Goal: Transaction & Acquisition: Subscribe to service/newsletter

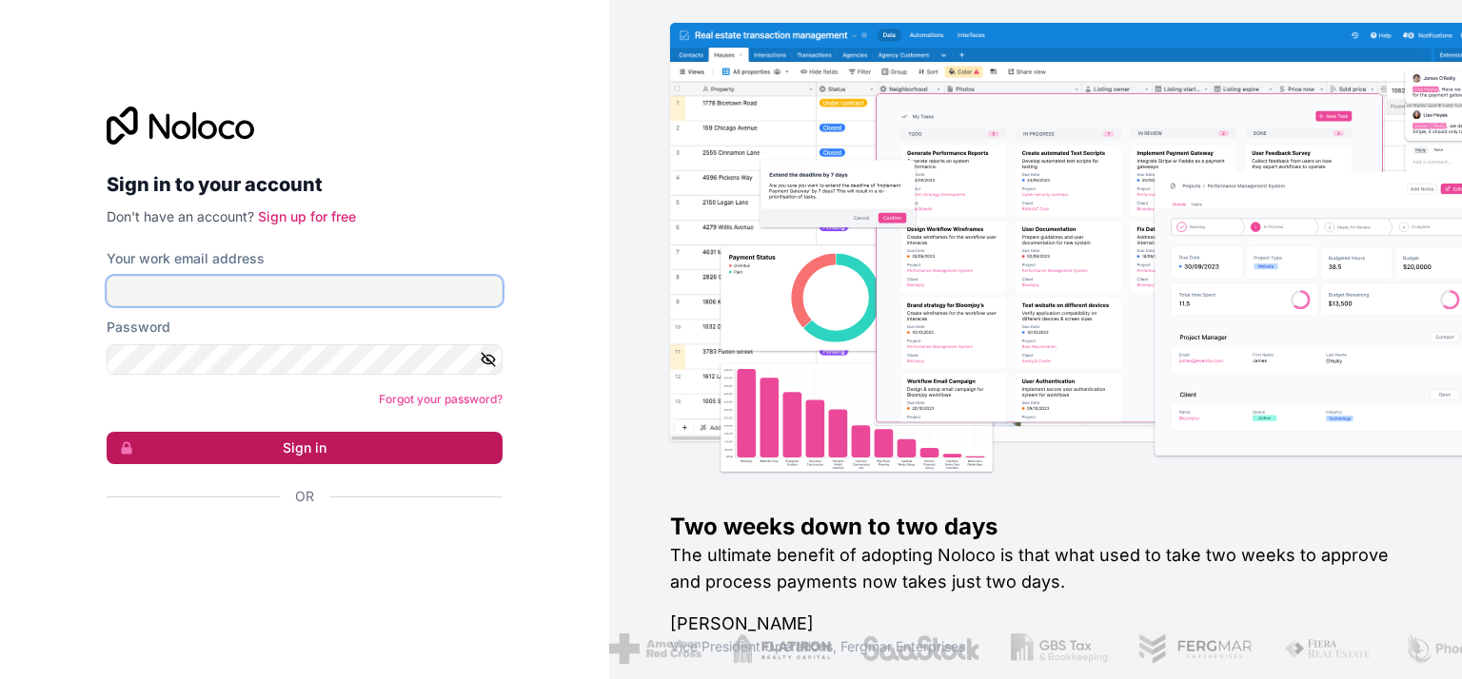
type input "[PERSON_NAME][EMAIL_ADDRESS][DOMAIN_NAME]"
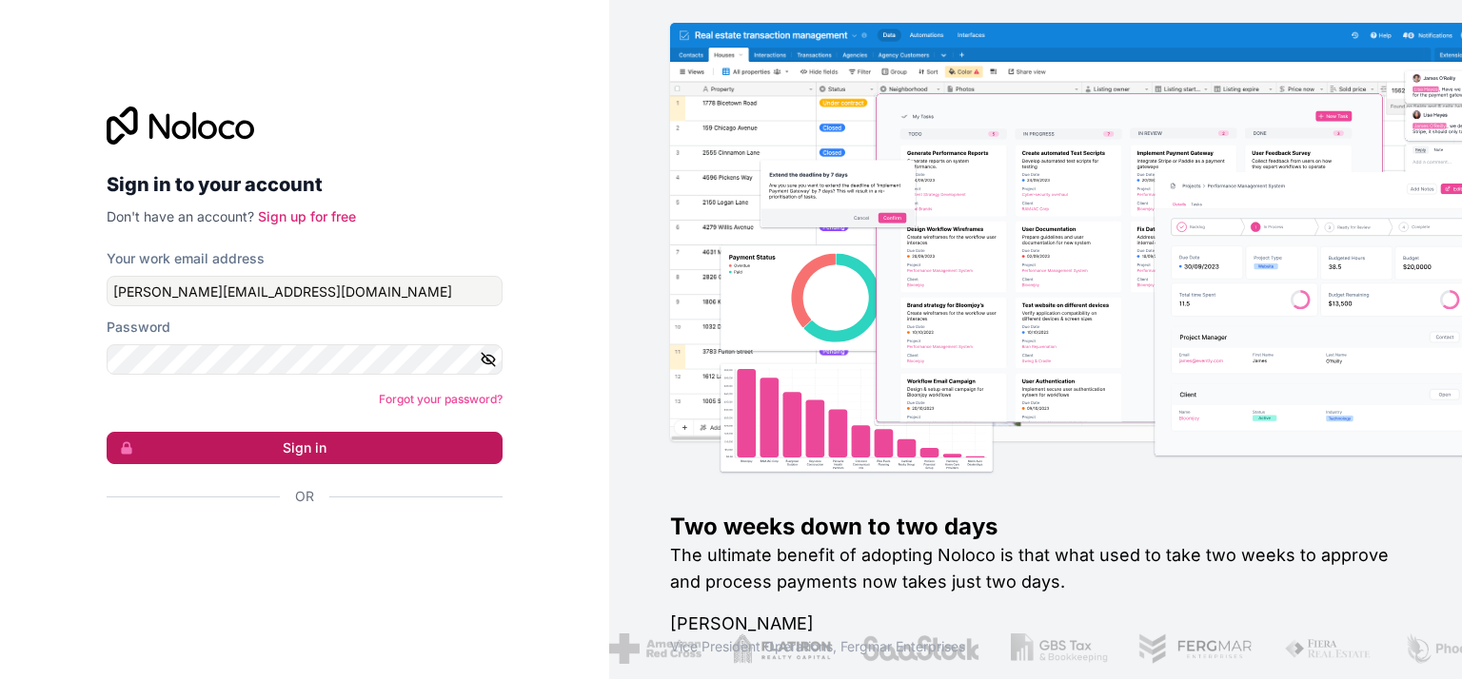
click at [325, 451] on button "Sign in" at bounding box center [305, 448] width 396 height 32
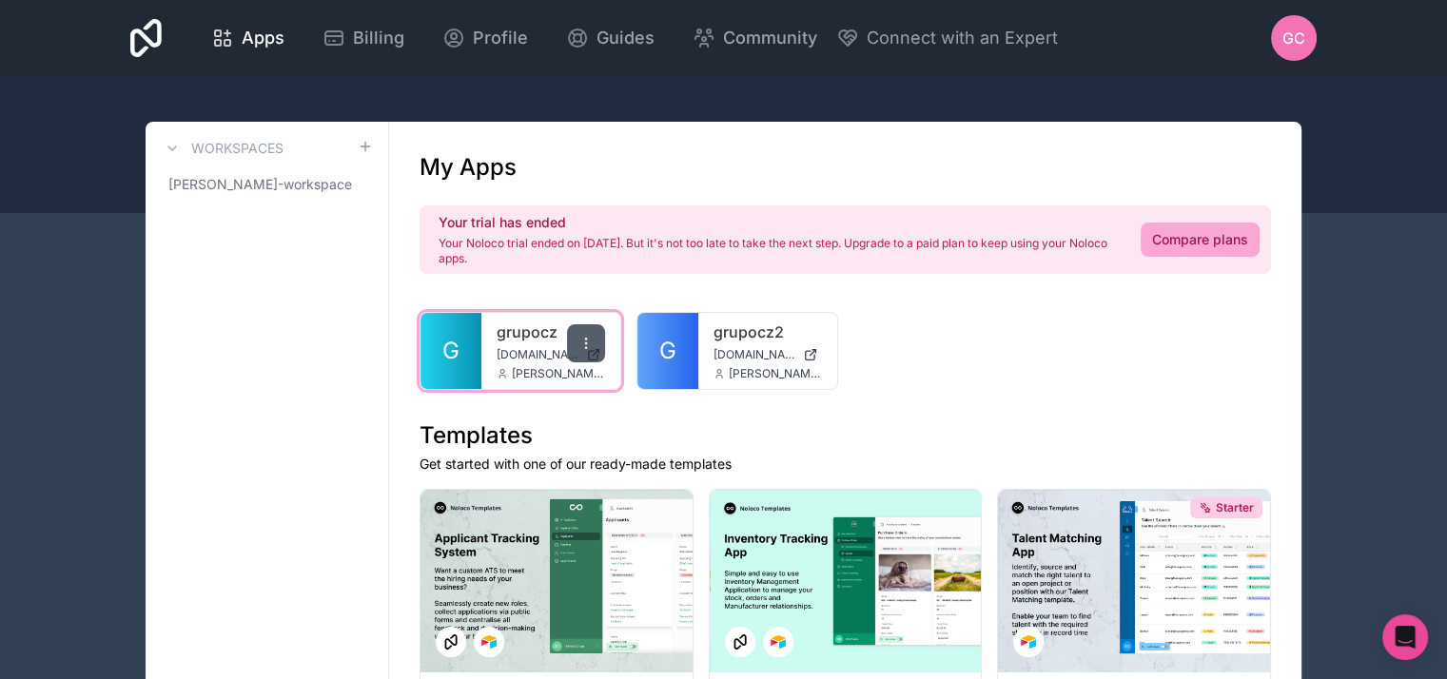
click at [586, 343] on icon at bounding box center [585, 343] width 1 height 1
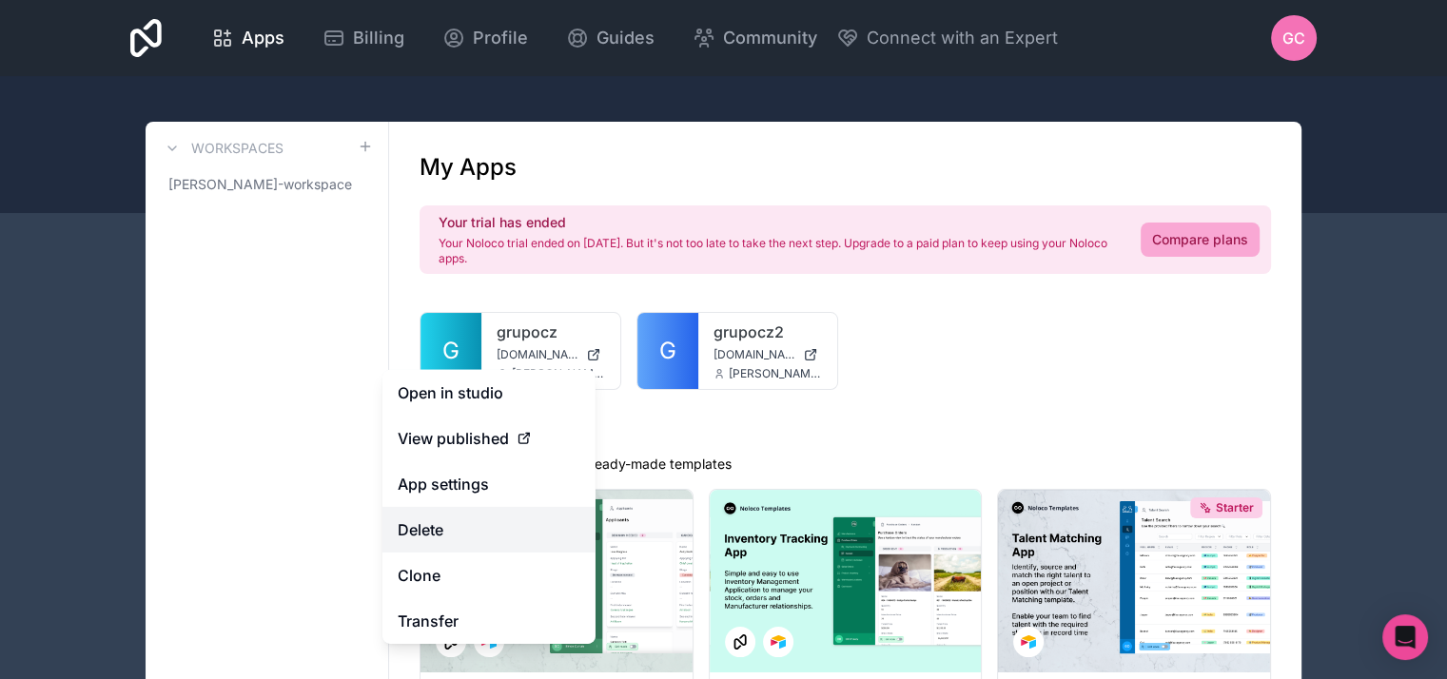
click at [430, 528] on button "Delete" at bounding box center [489, 530] width 213 height 46
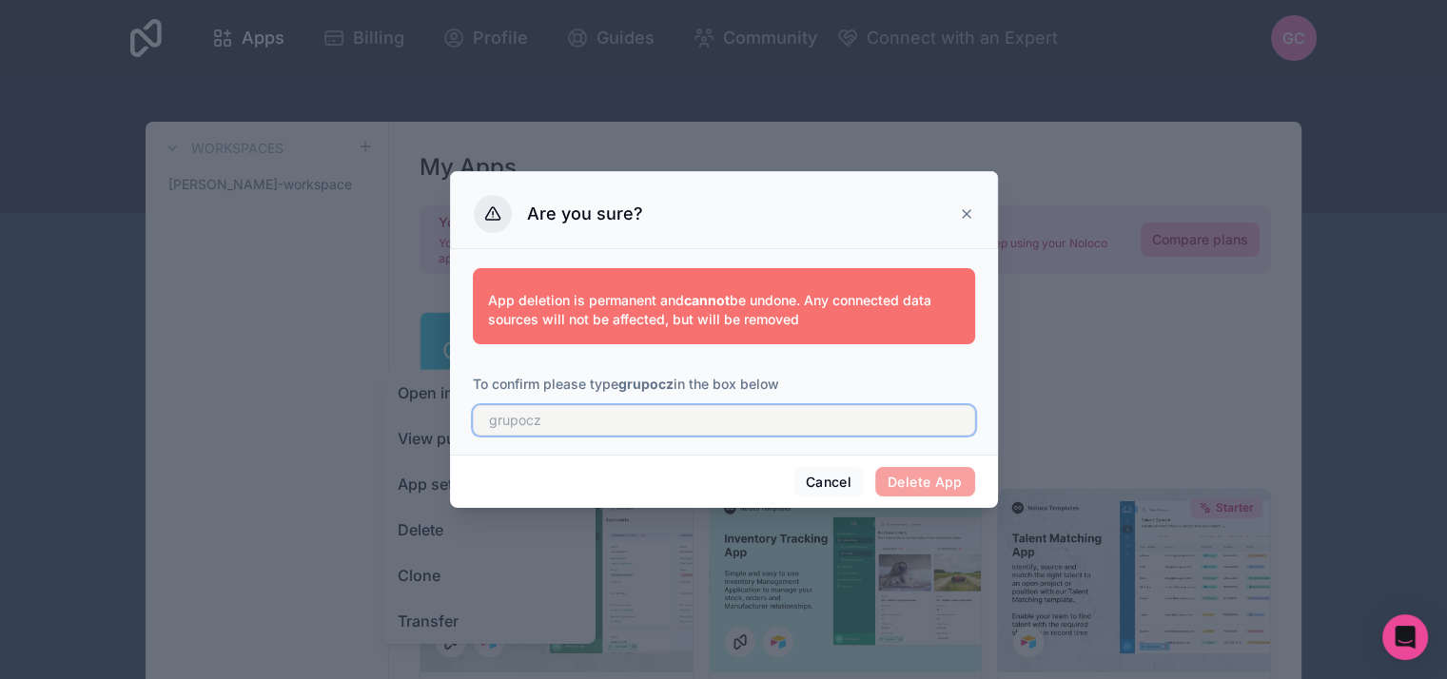
click at [537, 426] on input "text" at bounding box center [724, 420] width 502 height 30
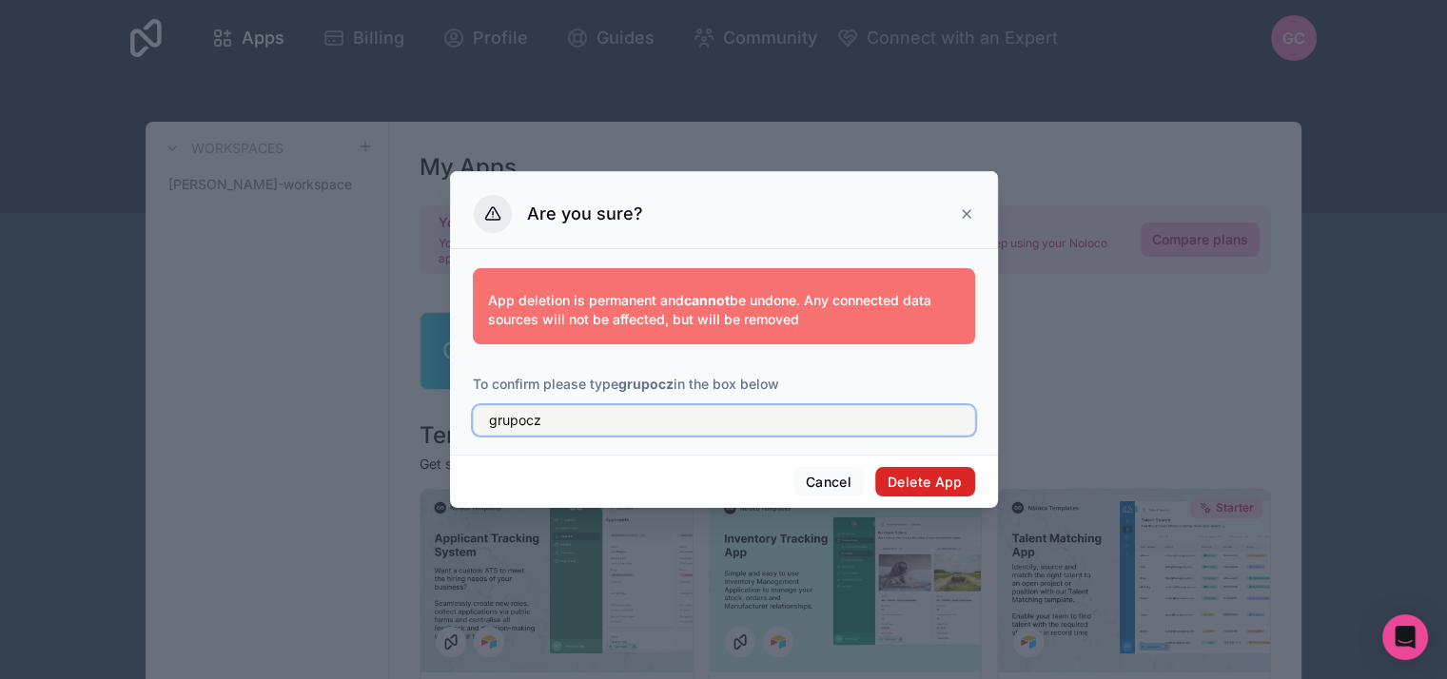
type input "grupocz"
click at [902, 486] on button "Delete App" at bounding box center [925, 482] width 100 height 30
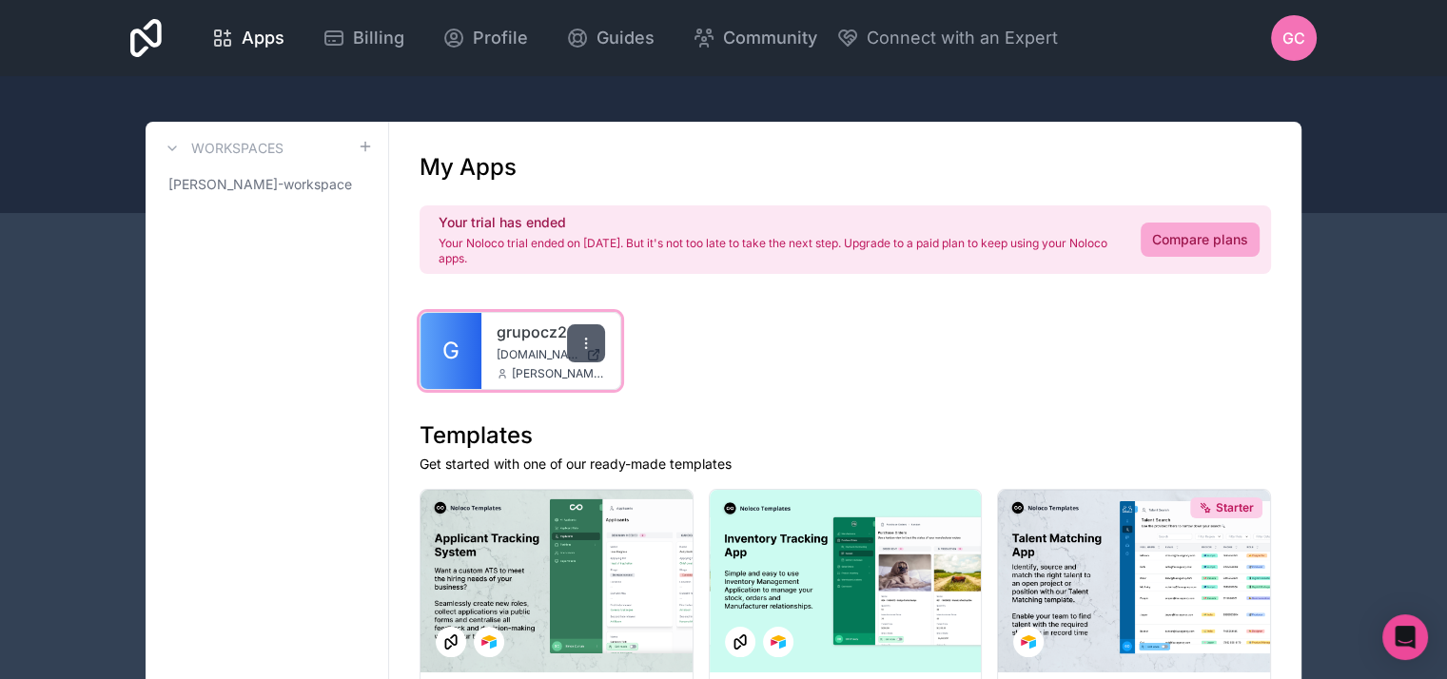
click at [589, 339] on icon at bounding box center [586, 343] width 15 height 15
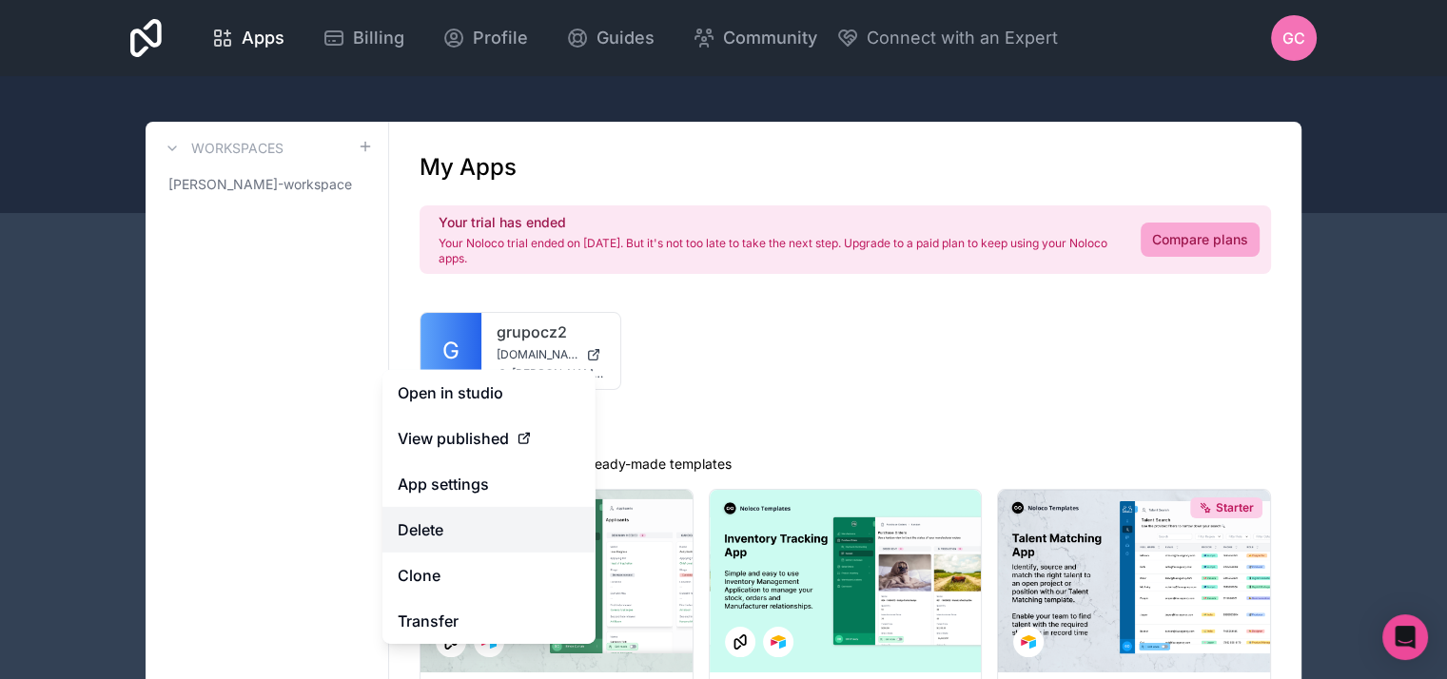
click at [442, 526] on button "Delete" at bounding box center [489, 530] width 213 height 46
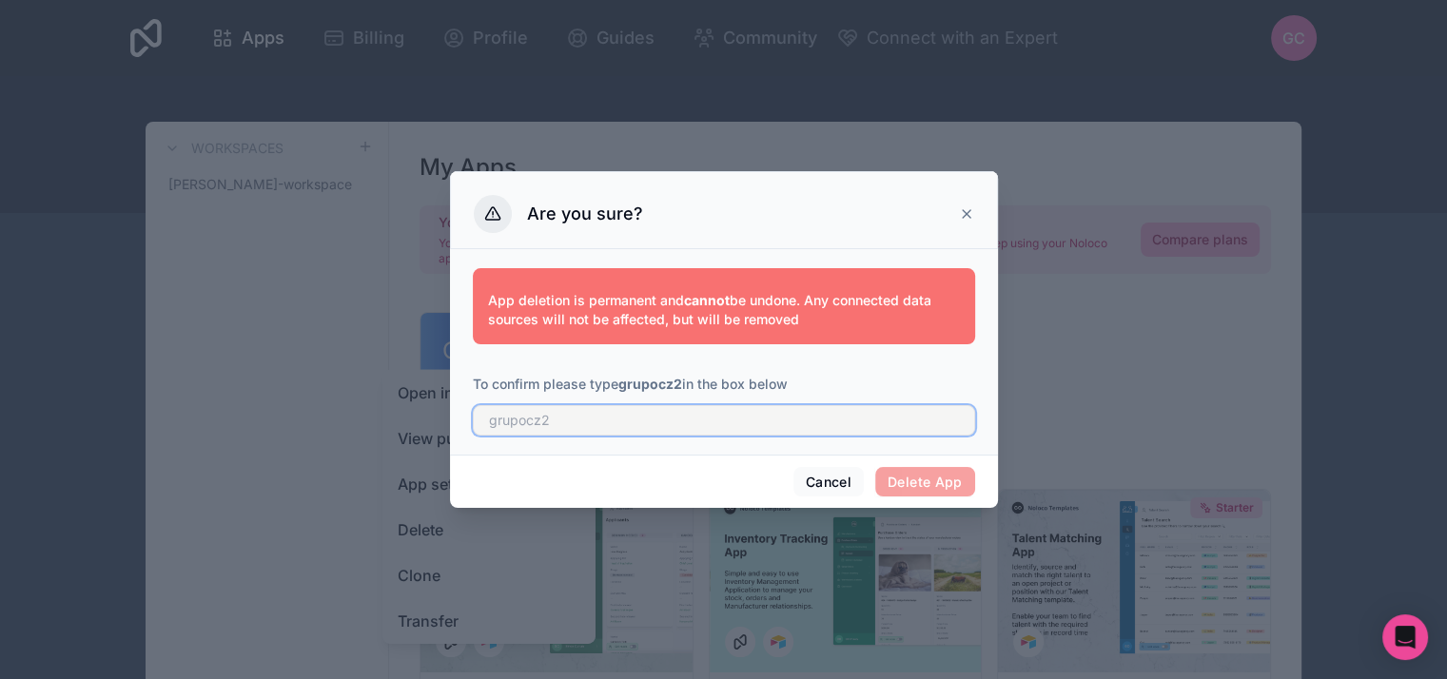
click at [556, 424] on input "text" at bounding box center [724, 420] width 502 height 30
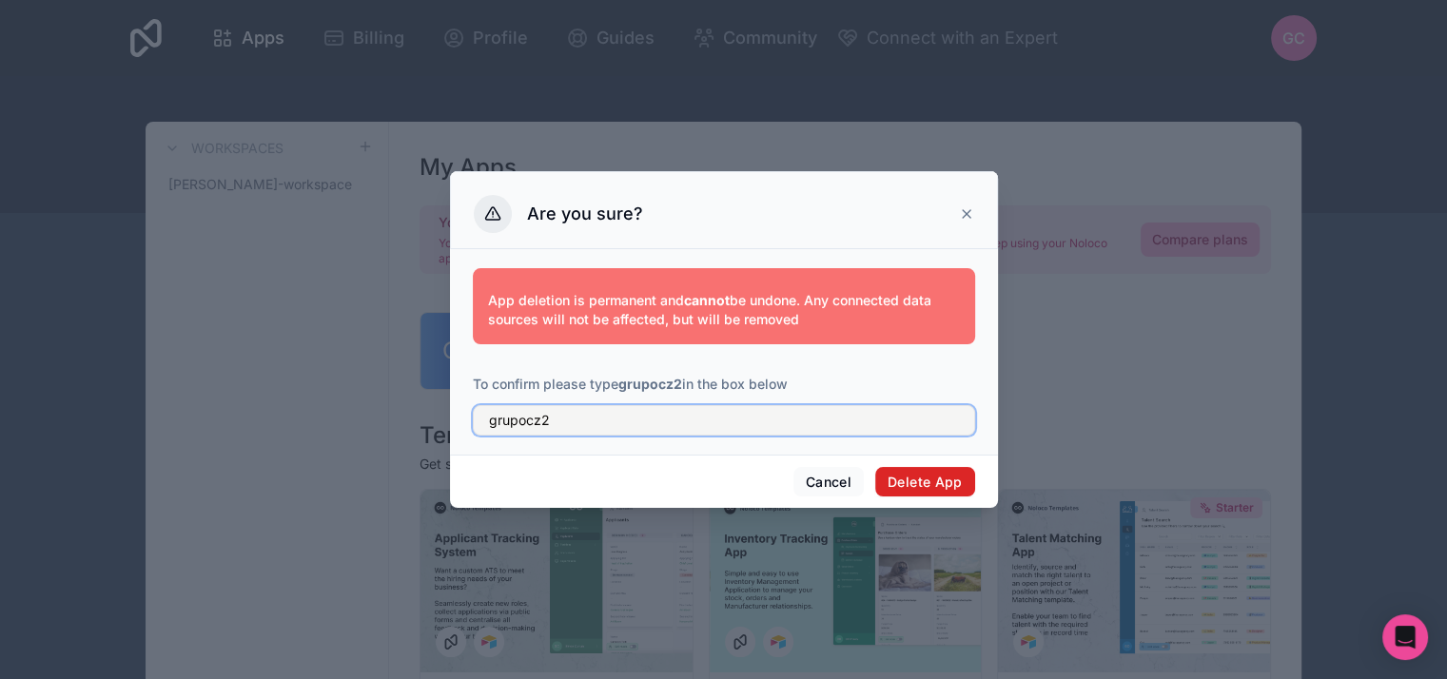
type input "grupocz2"
click at [922, 479] on button "Delete App" at bounding box center [925, 482] width 100 height 30
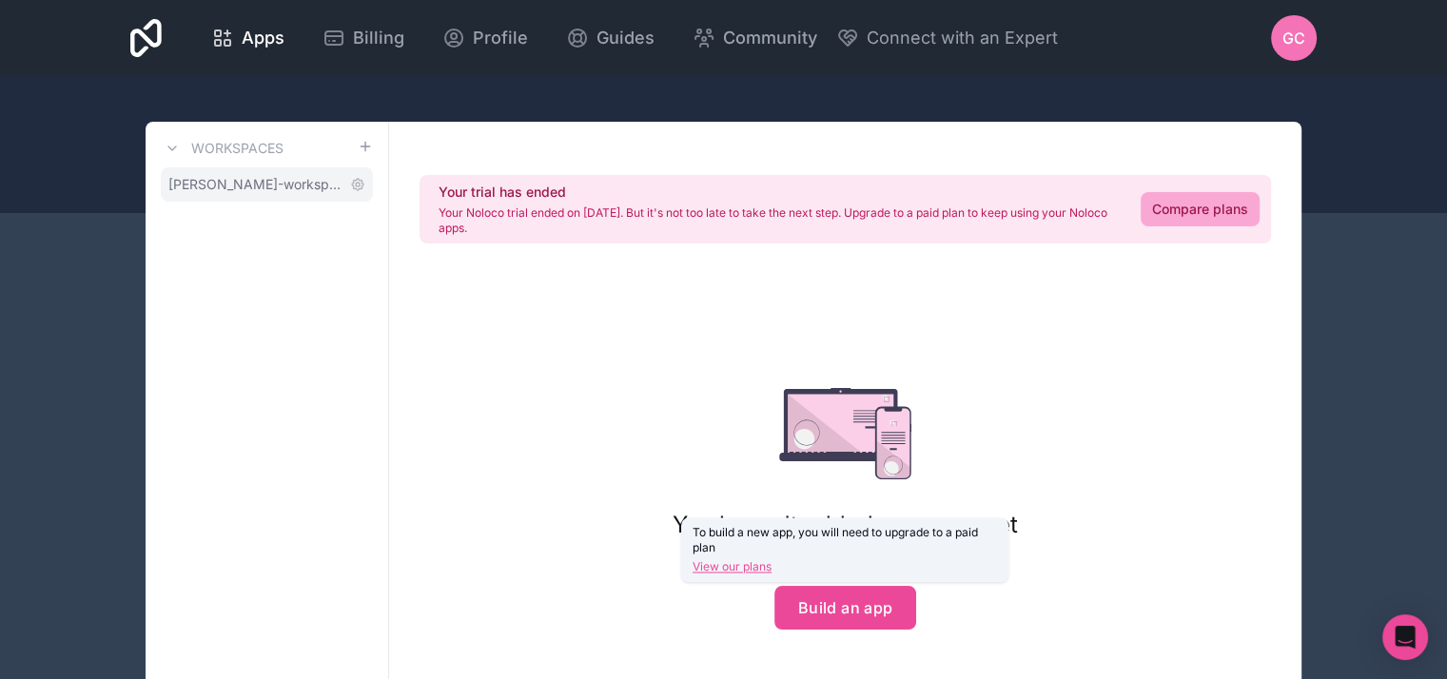
click at [217, 186] on span "[PERSON_NAME]-workspace" at bounding box center [255, 184] width 174 height 19
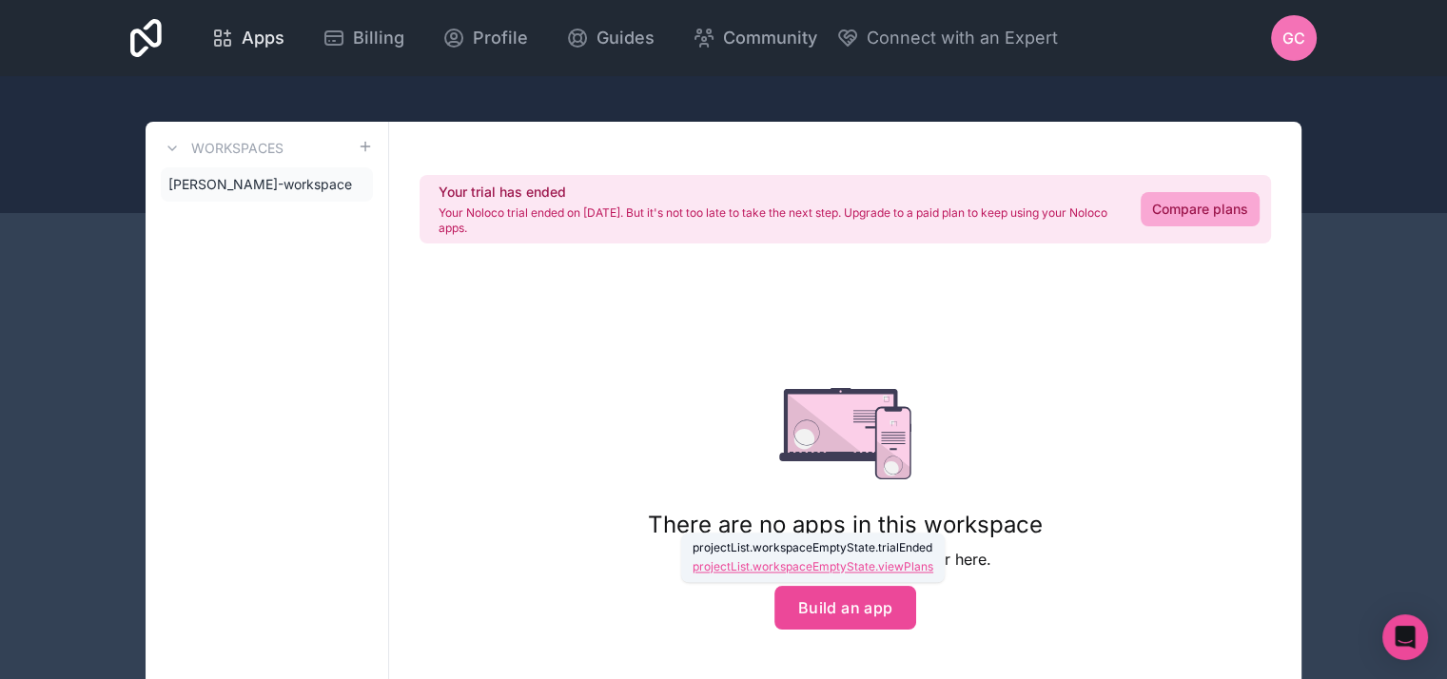
click at [273, 44] on span "Apps" at bounding box center [263, 38] width 43 height 27
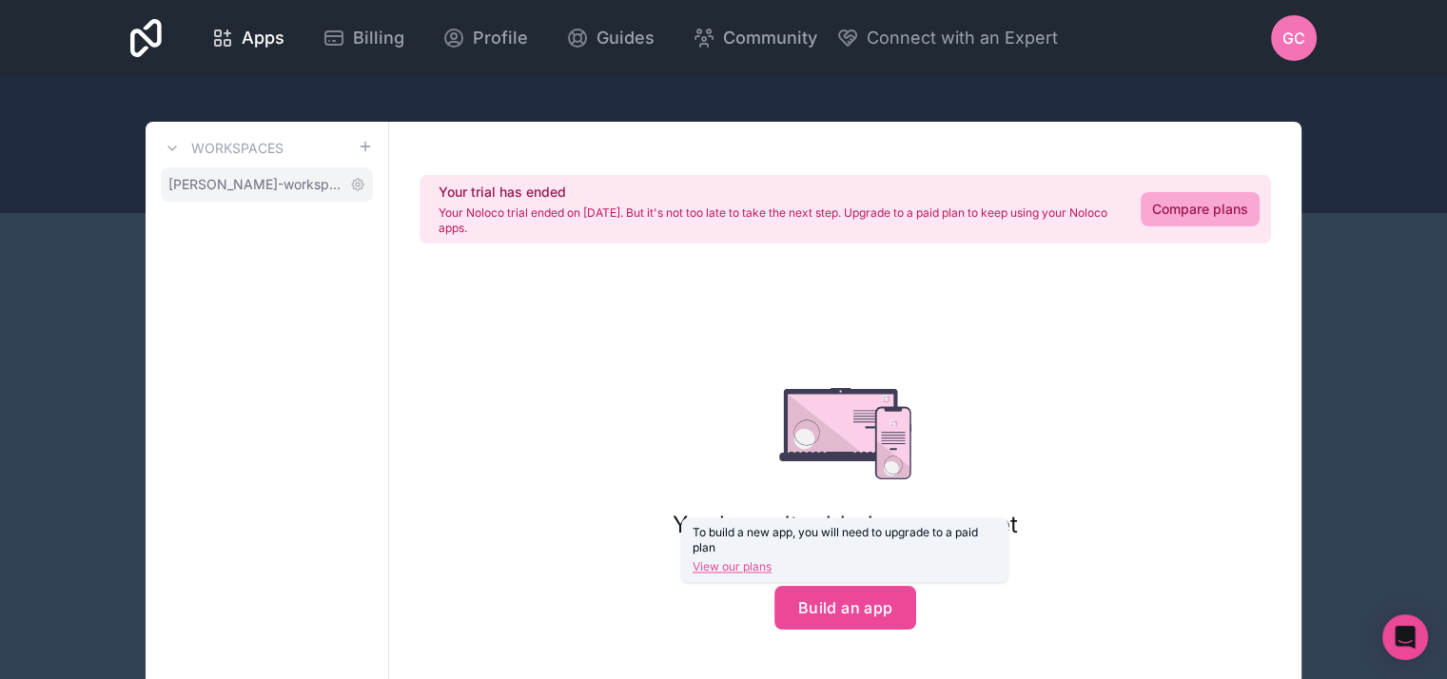
click at [304, 186] on span "[PERSON_NAME]-workspace" at bounding box center [255, 184] width 174 height 19
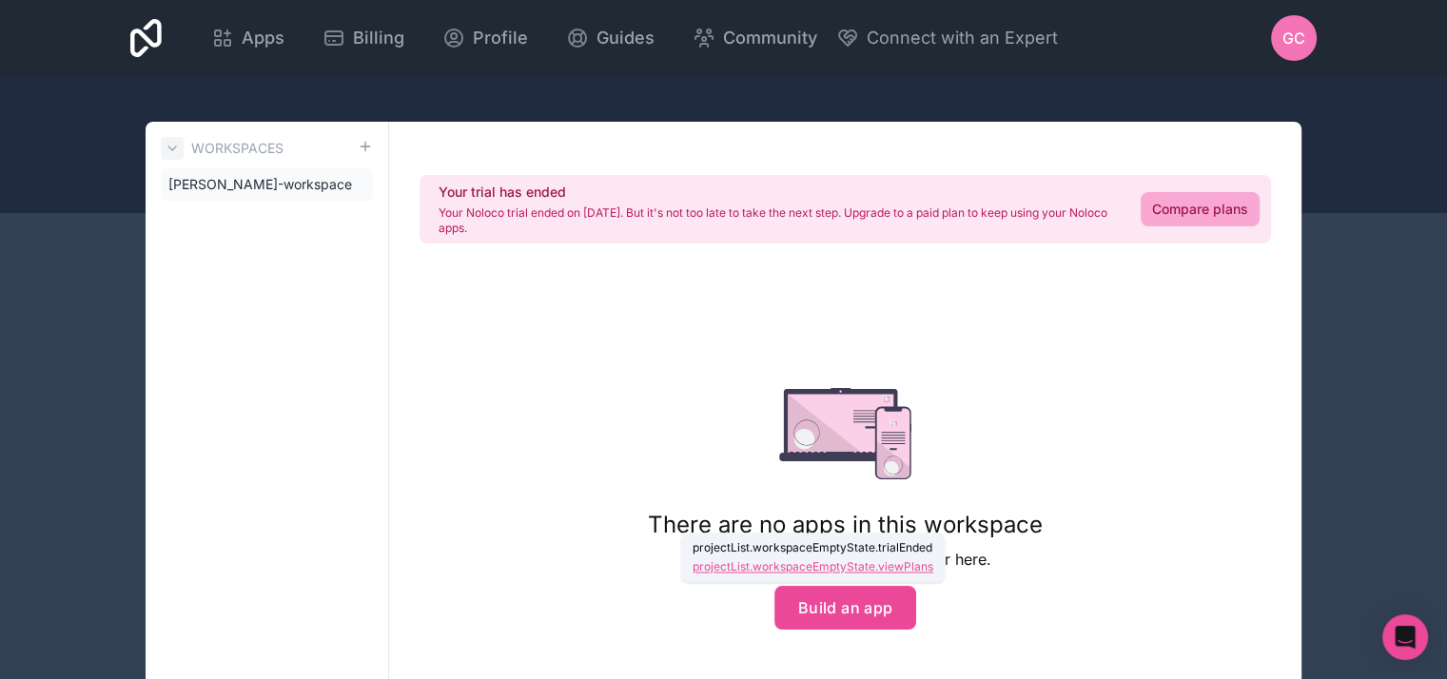
click at [179, 144] on button at bounding box center [172, 148] width 23 height 23
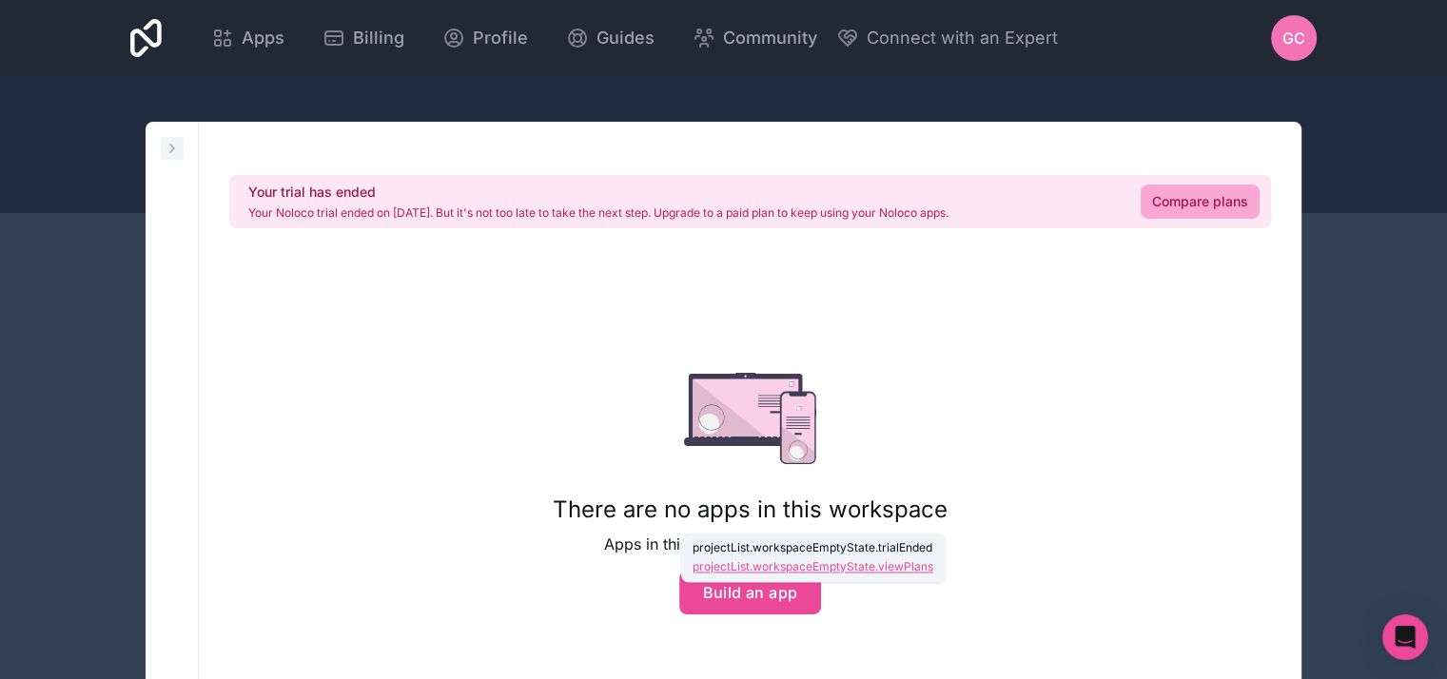
click at [179, 144] on icon at bounding box center [172, 148] width 15 height 15
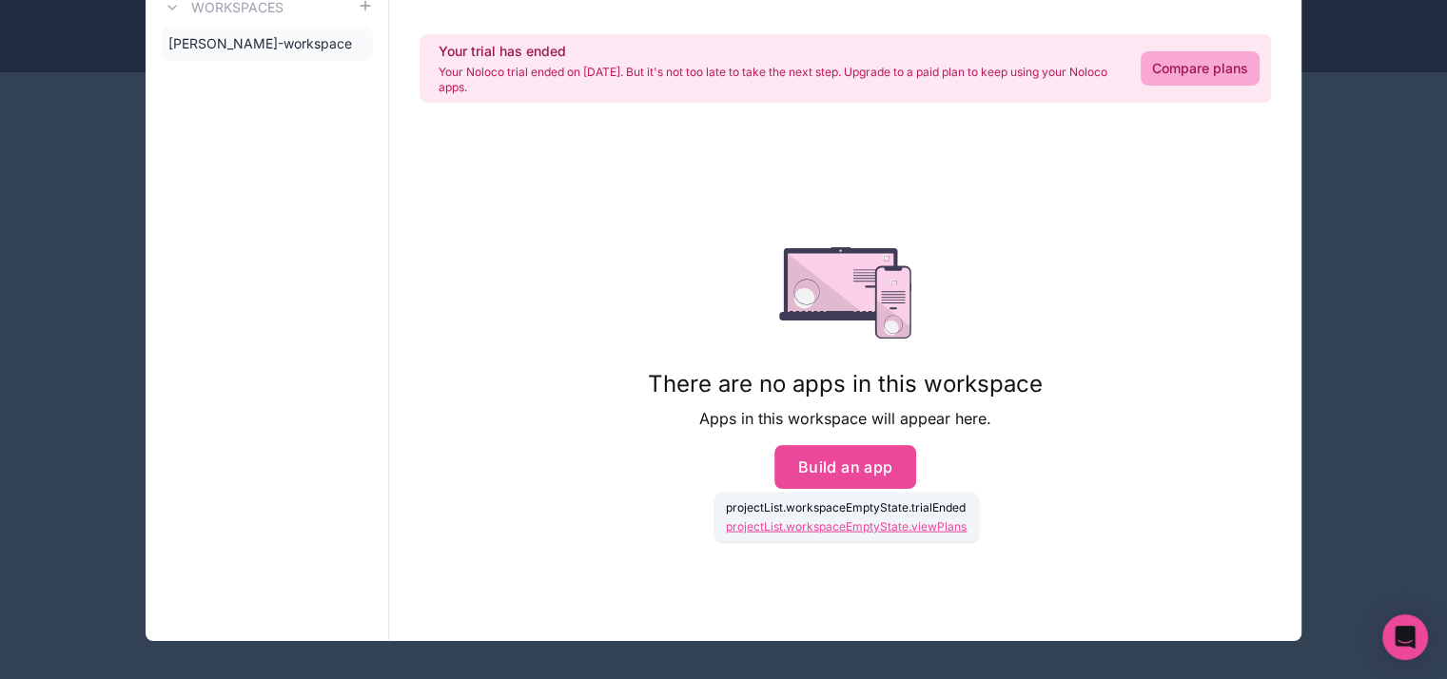
scroll to position [148, 0]
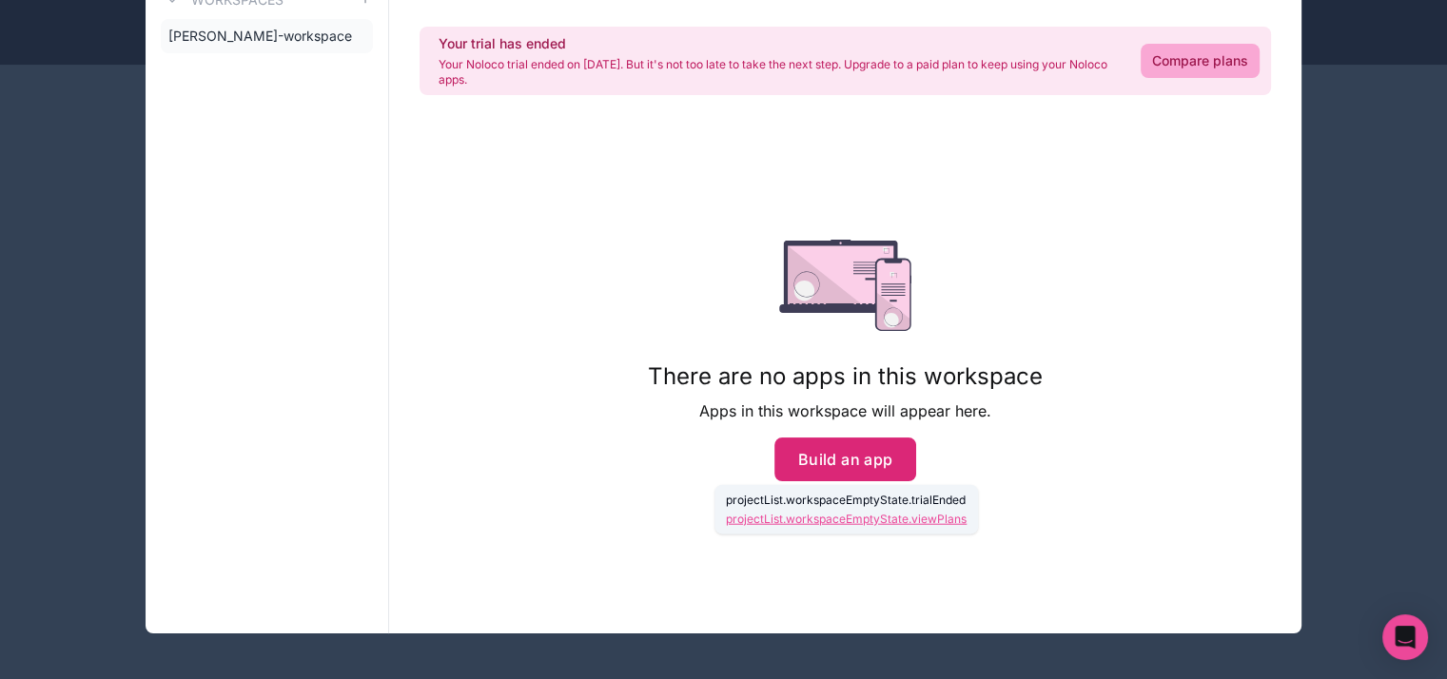
click at [872, 457] on button "Build an app" at bounding box center [846, 460] width 143 height 44
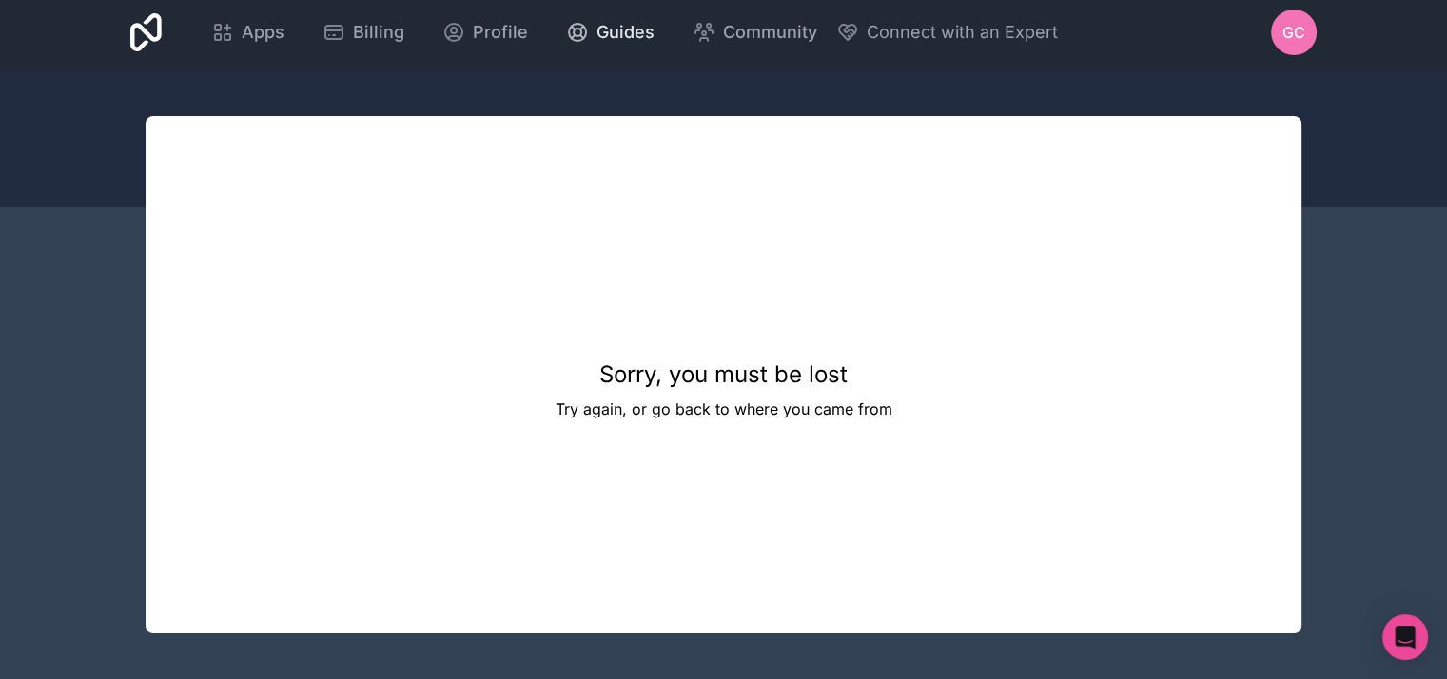
click at [583, 32] on icon at bounding box center [577, 32] width 23 height 23
click at [368, 37] on span "Billing" at bounding box center [378, 32] width 51 height 27
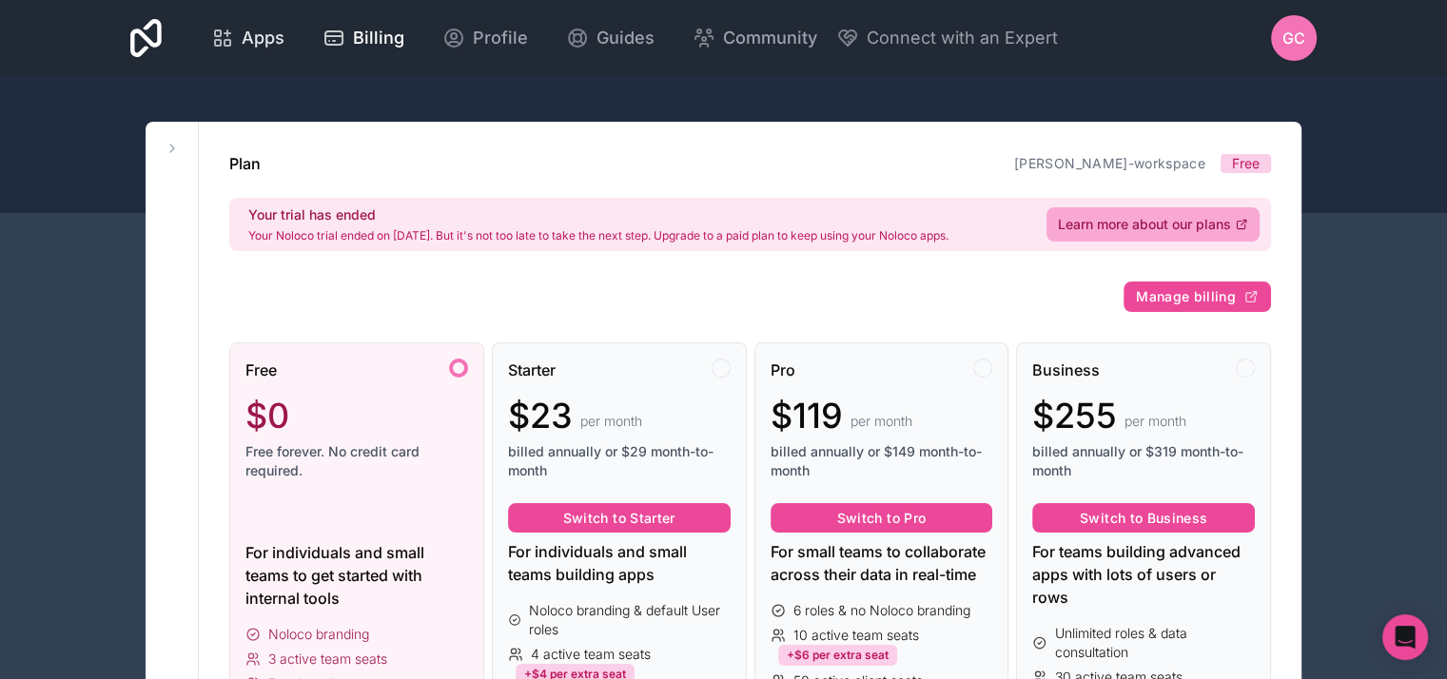
click at [251, 40] on span "Apps" at bounding box center [263, 38] width 43 height 27
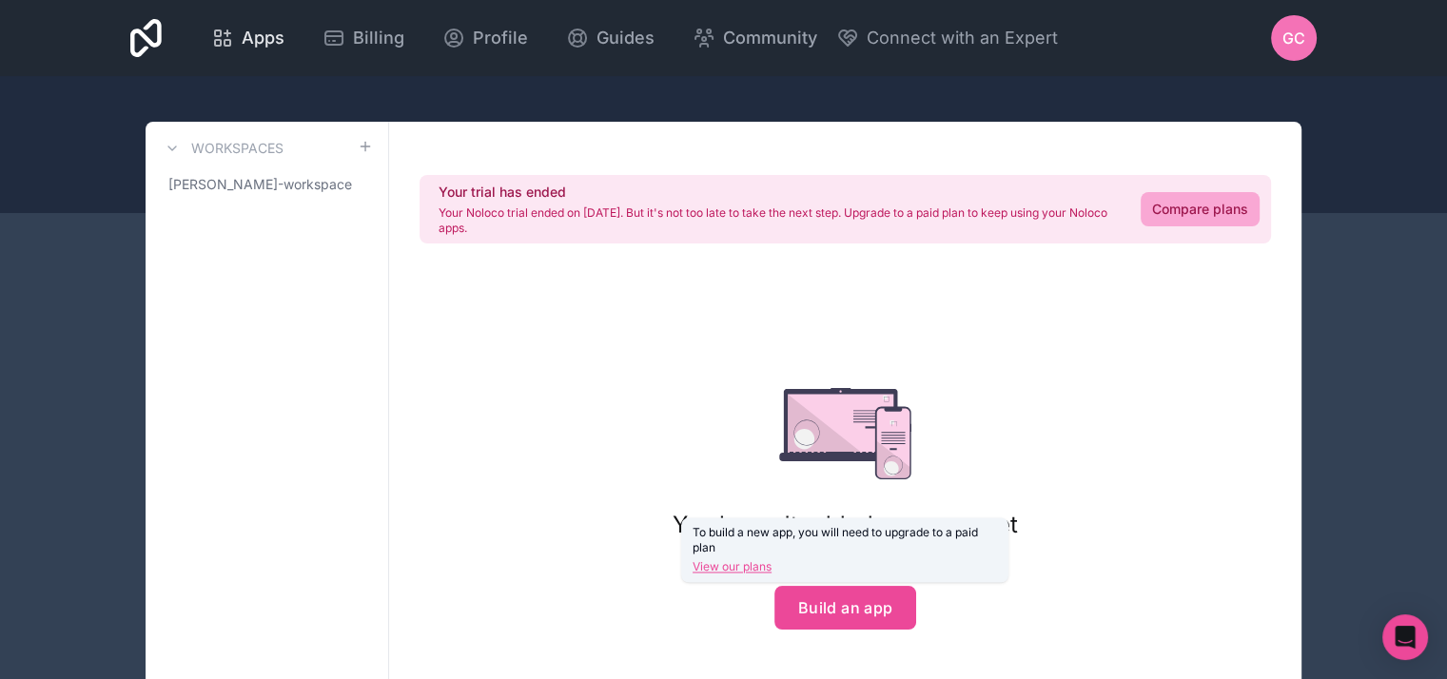
click at [235, 30] on div "Apps" at bounding box center [247, 38] width 73 height 27
click at [176, 148] on icon at bounding box center [172, 148] width 15 height 15
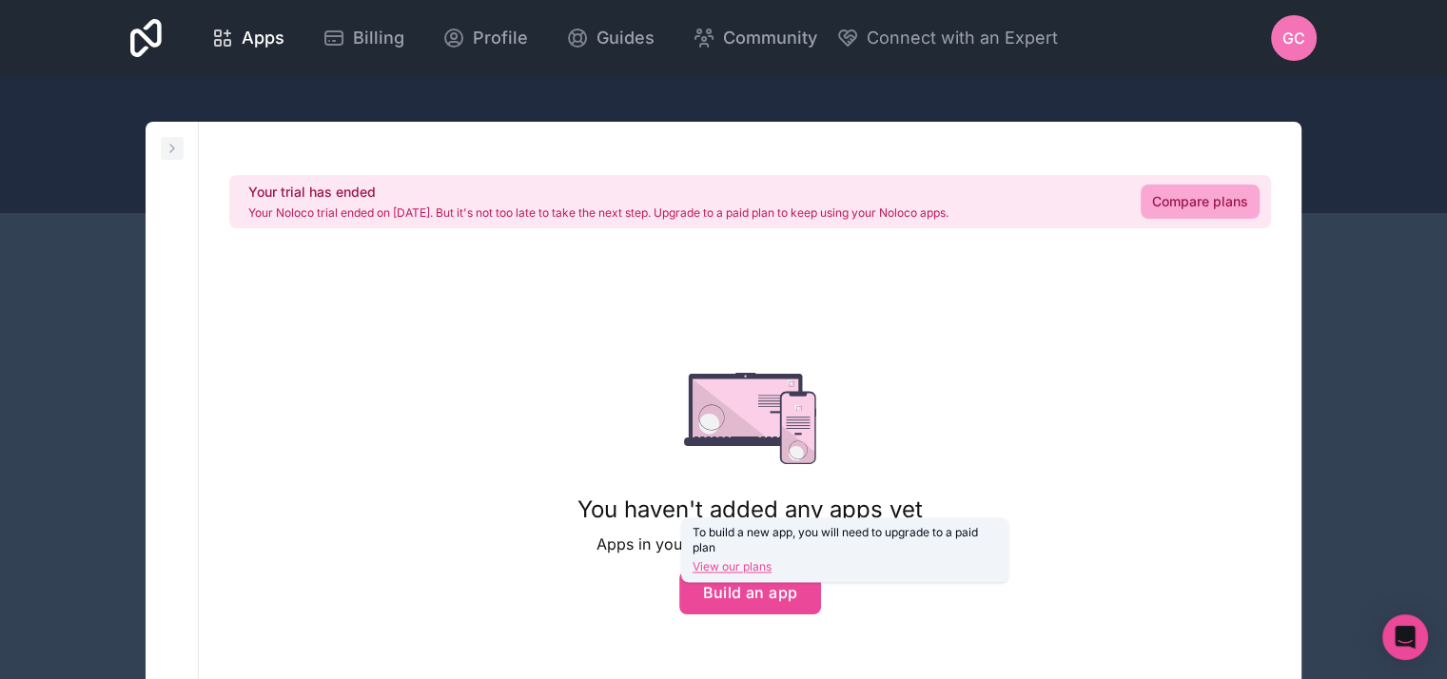
click at [176, 148] on icon at bounding box center [172, 148] width 15 height 15
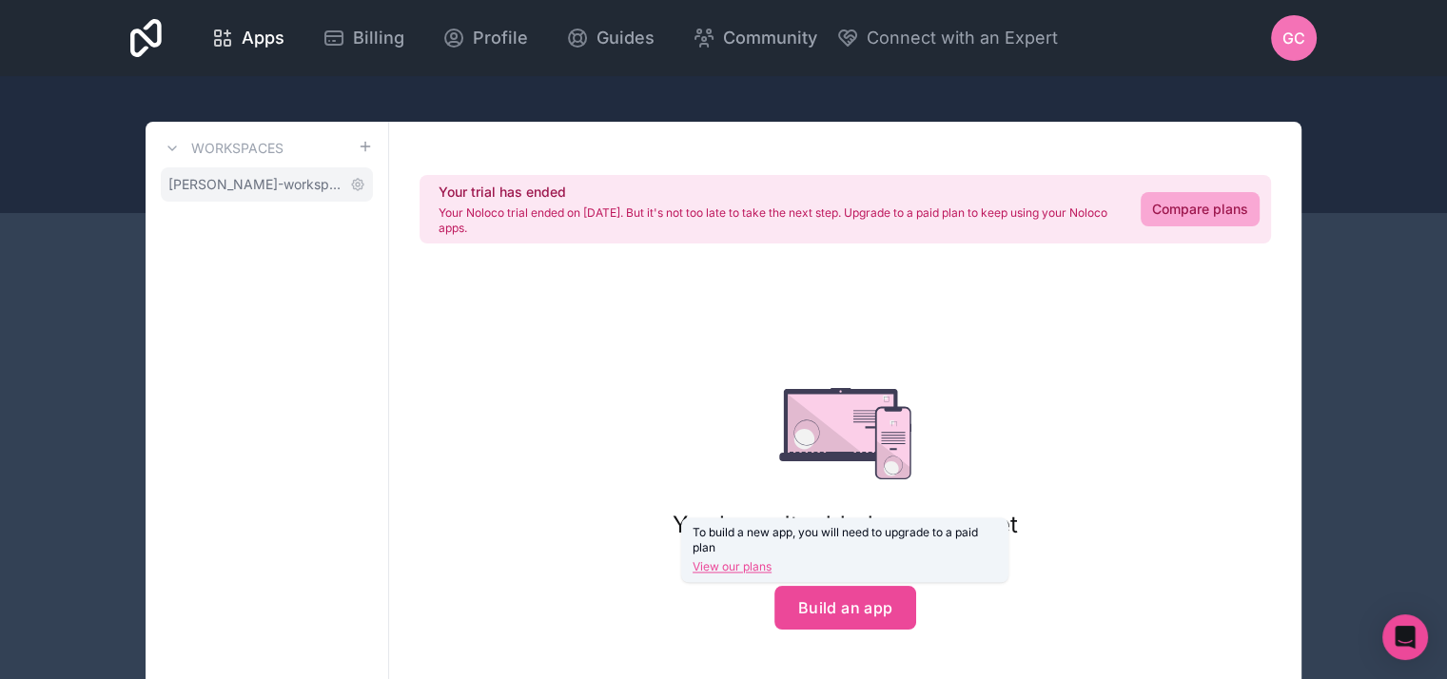
click at [317, 186] on span "guillermo-castro-workspace" at bounding box center [255, 184] width 174 height 19
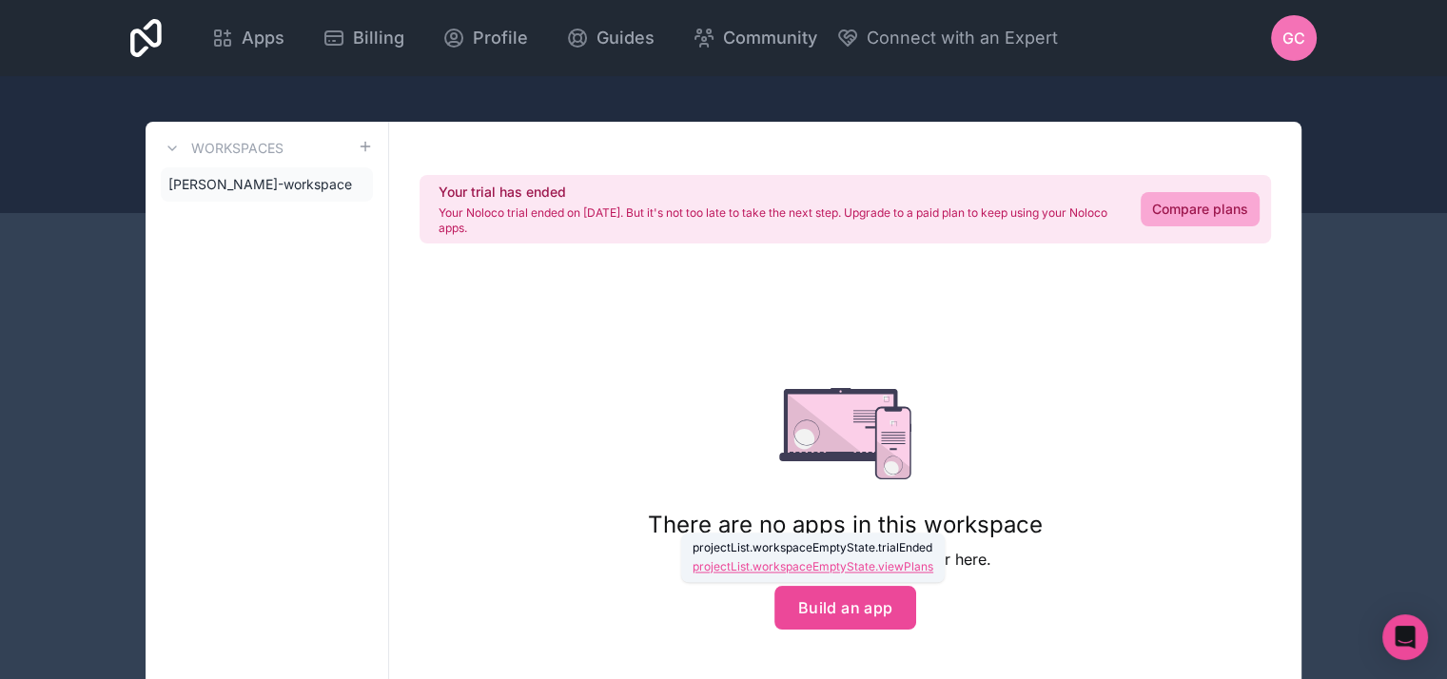
click at [848, 569] on link "projectList.workspaceEmptyState.viewPlans" at bounding box center [813, 566] width 241 height 15
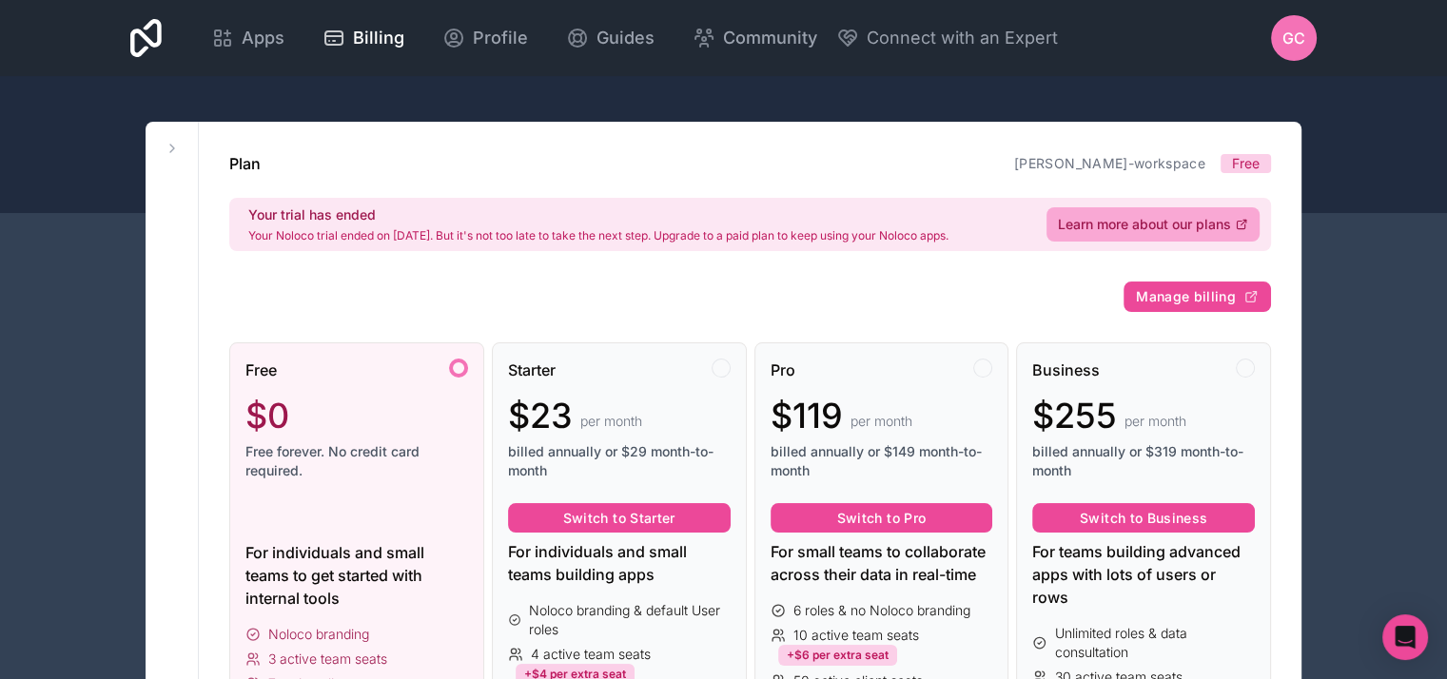
click at [342, 410] on div "$0" at bounding box center [356, 416] width 223 height 38
click at [1237, 166] on span "Free" at bounding box center [1246, 163] width 28 height 19
click at [1180, 224] on span "Learn more about our plans" at bounding box center [1144, 224] width 173 height 19
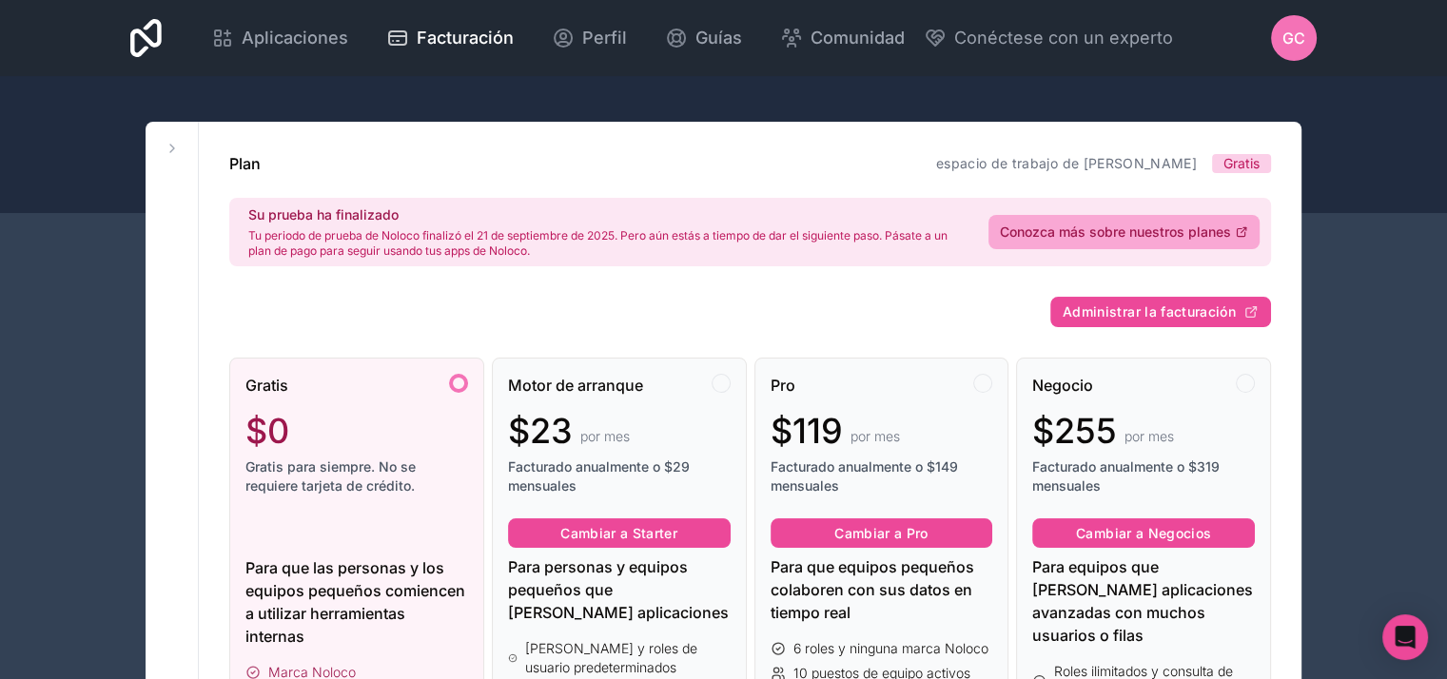
click at [1229, 119] on div at bounding box center [723, 144] width 1447 height 137
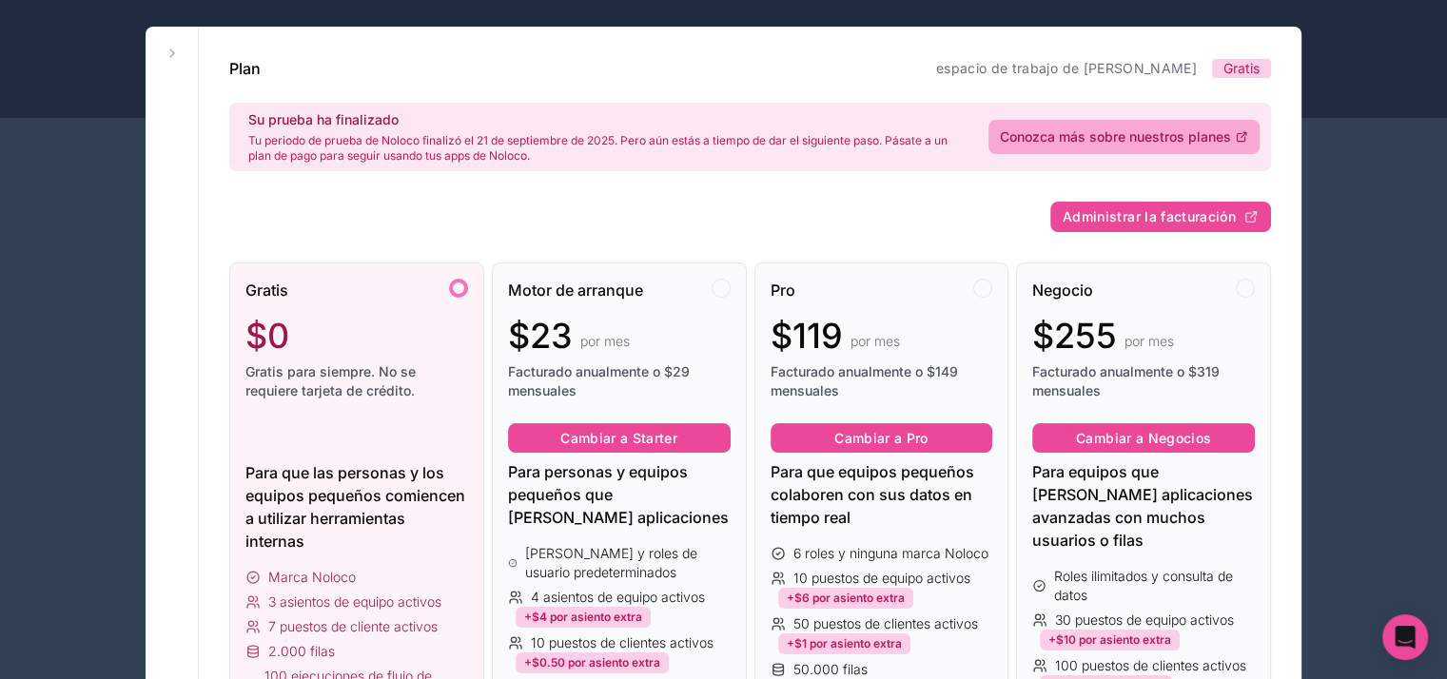
click at [377, 384] on font "Gratis para siempre. No se requiere tarjeta de crédito." at bounding box center [330, 380] width 170 height 35
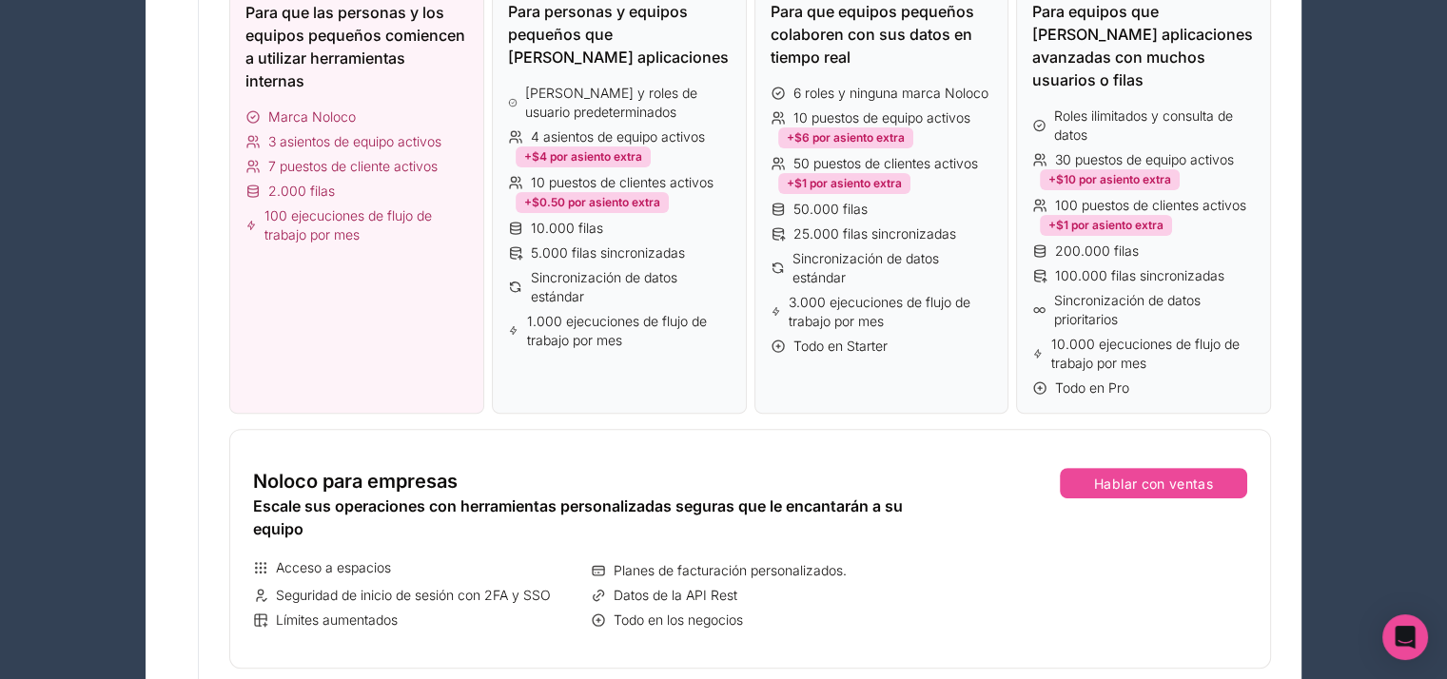
scroll to position [381, 0]
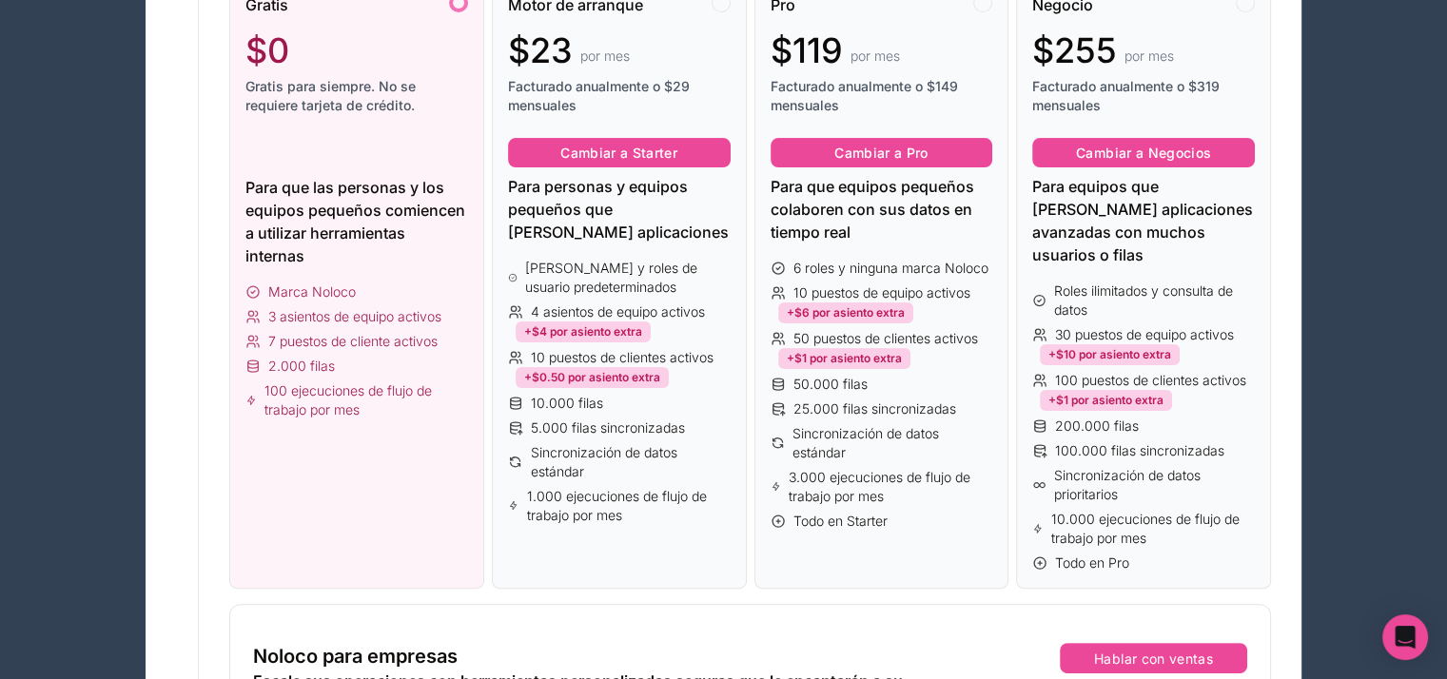
click at [378, 357] on div "2.000 filas" at bounding box center [356, 366] width 223 height 19
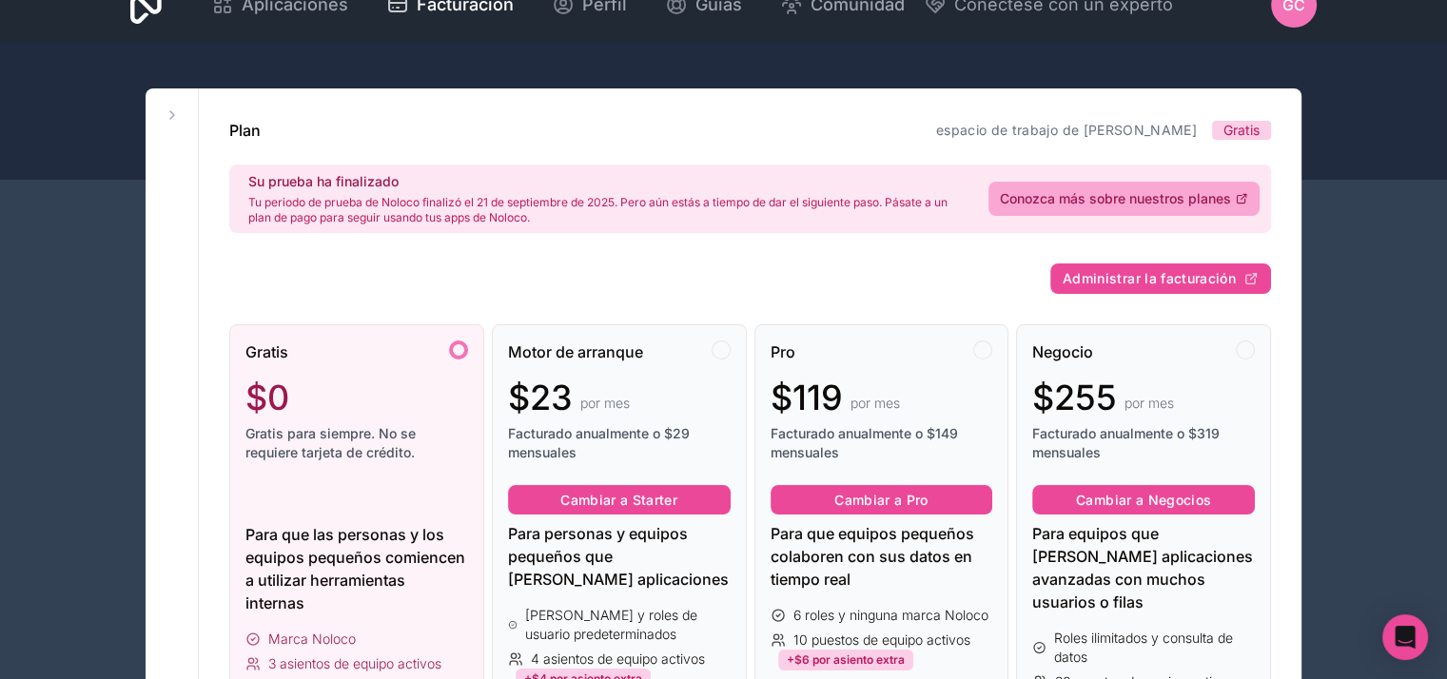
scroll to position [0, 0]
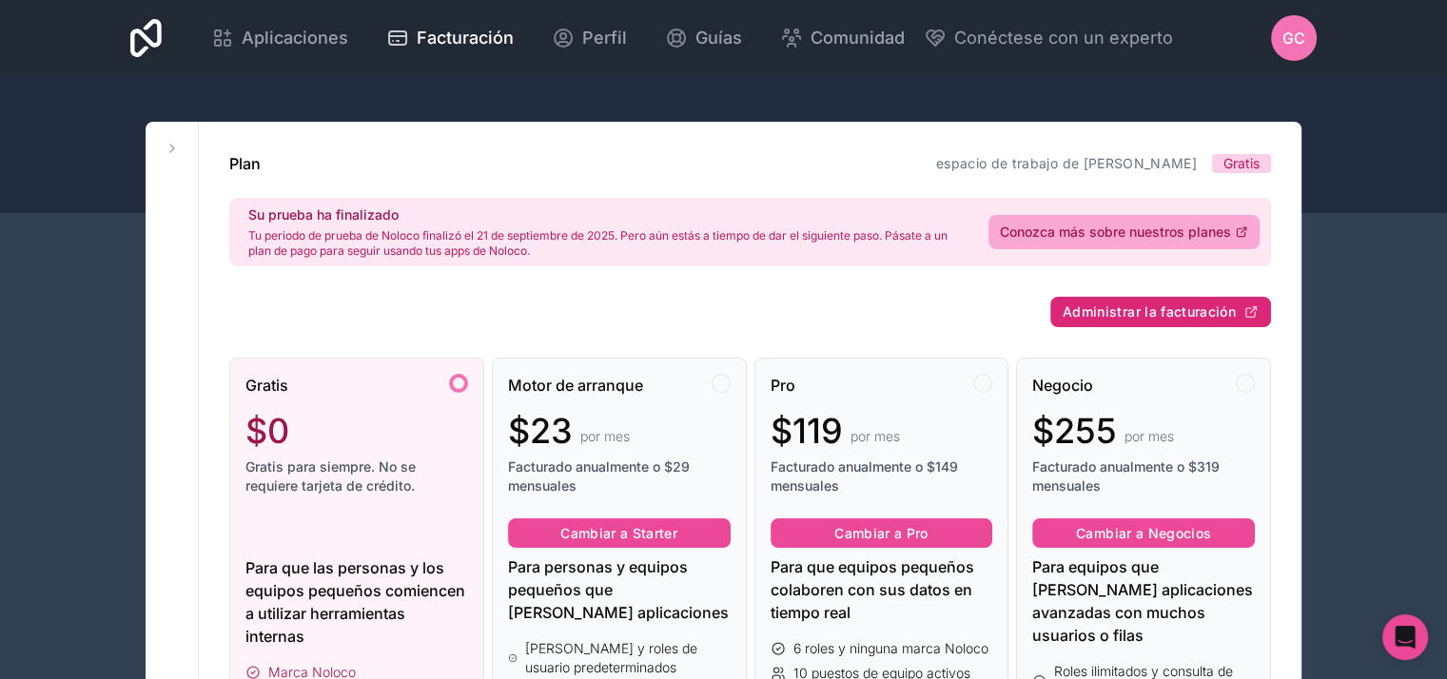
click at [1142, 312] on font "Administrar la facturación" at bounding box center [1149, 312] width 173 height 16
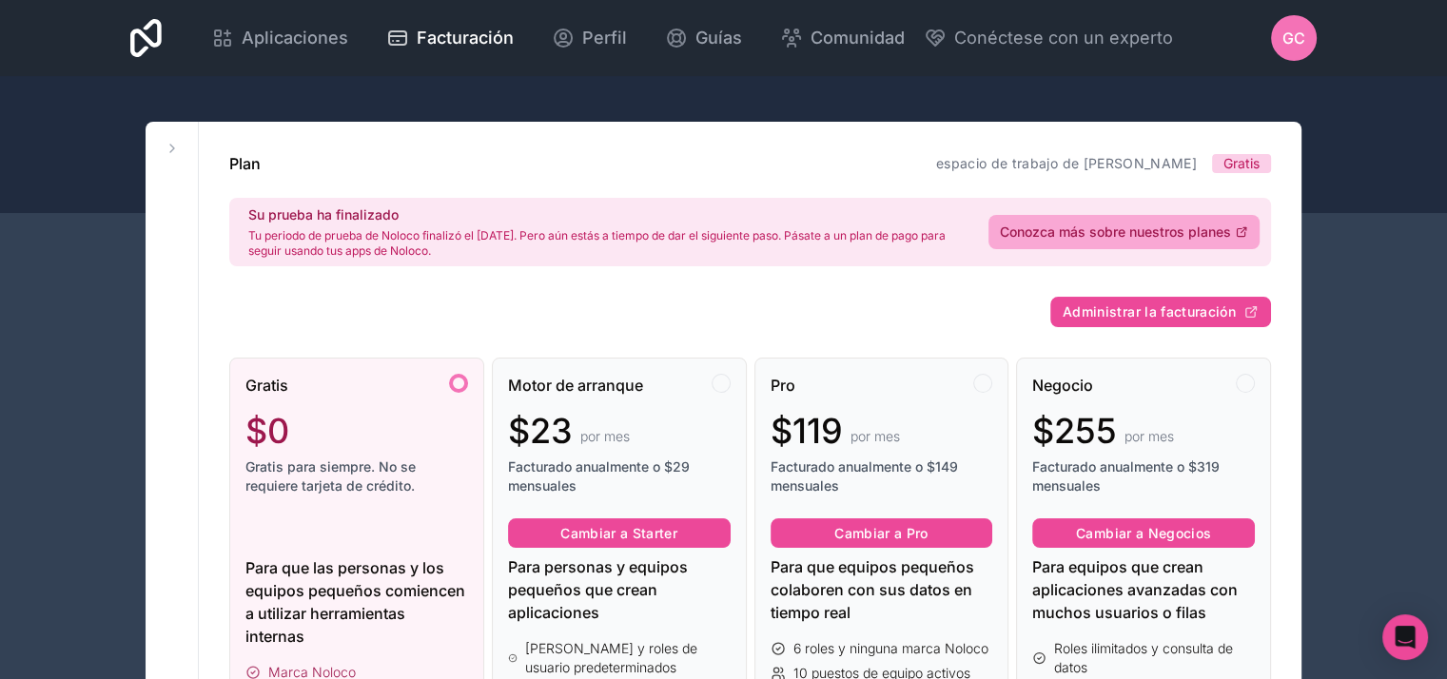
click at [751, 96] on div at bounding box center [723, 144] width 1447 height 137
click at [1229, 167] on font "Gratis" at bounding box center [1242, 163] width 36 height 16
click at [339, 45] on font "Aplicaciones" at bounding box center [295, 38] width 107 height 20
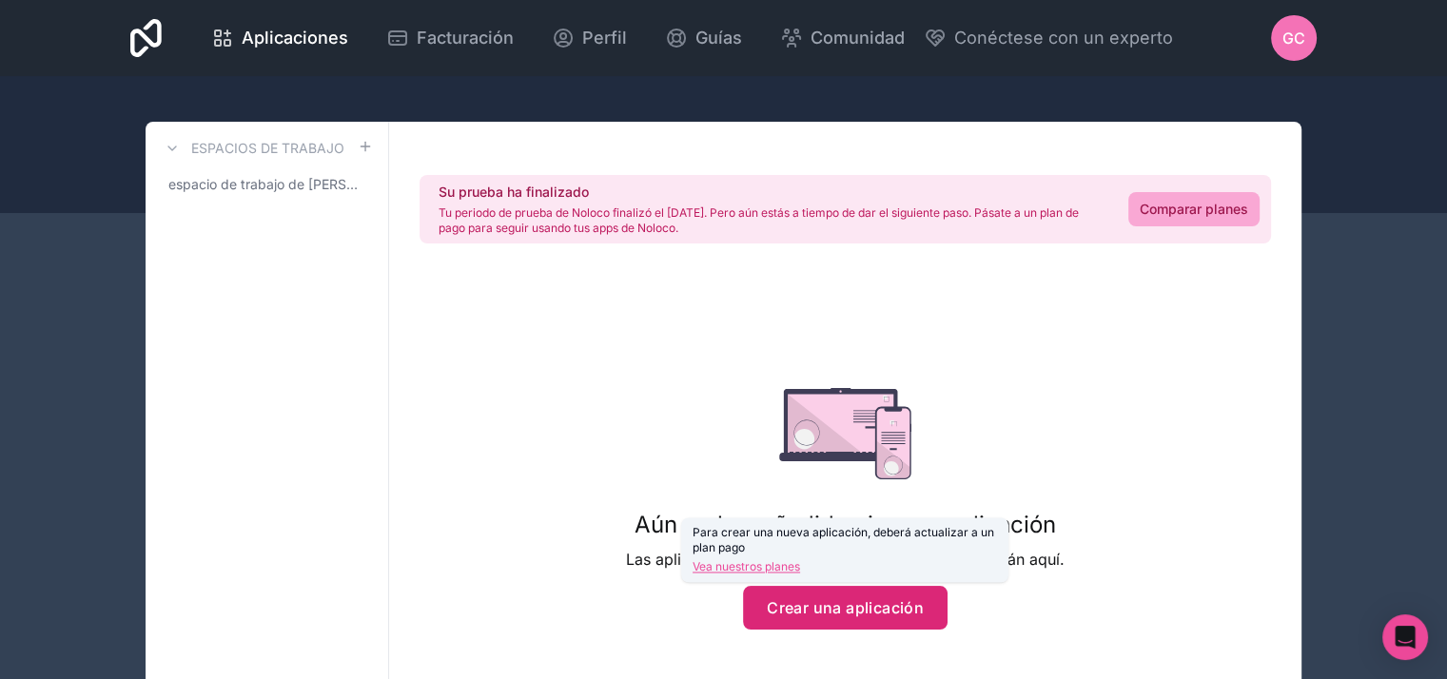
click at [864, 618] on button "Crear una aplicación" at bounding box center [845, 608] width 205 height 44
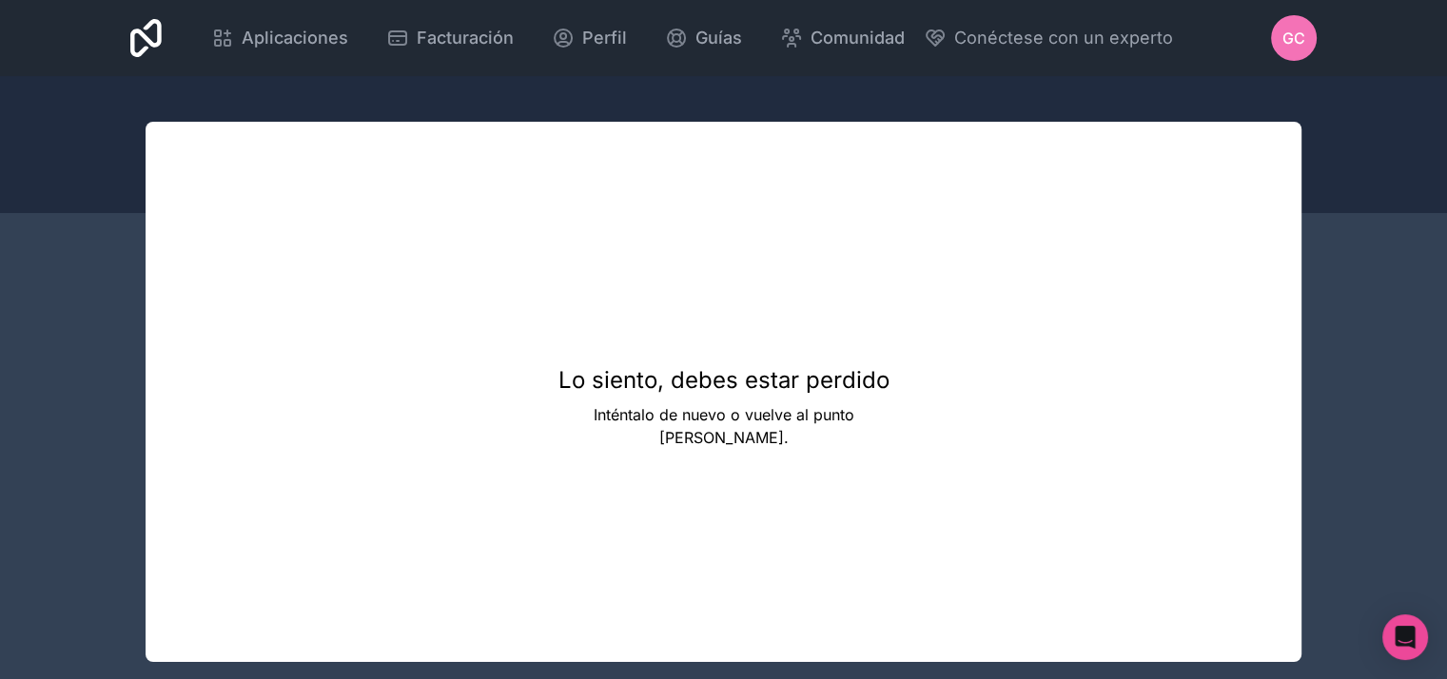
click at [1277, 44] on div "GC" at bounding box center [1294, 38] width 46 height 46
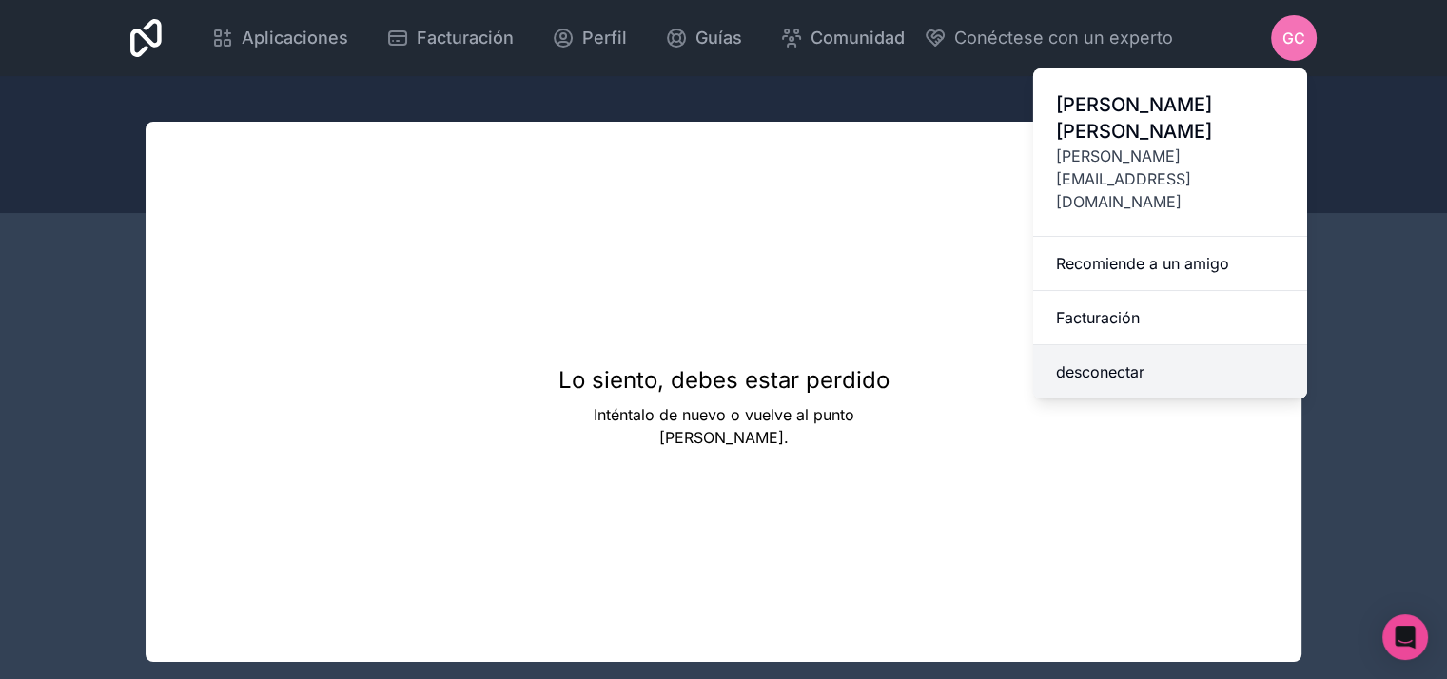
click at [1100, 363] on font "desconectar" at bounding box center [1100, 372] width 88 height 19
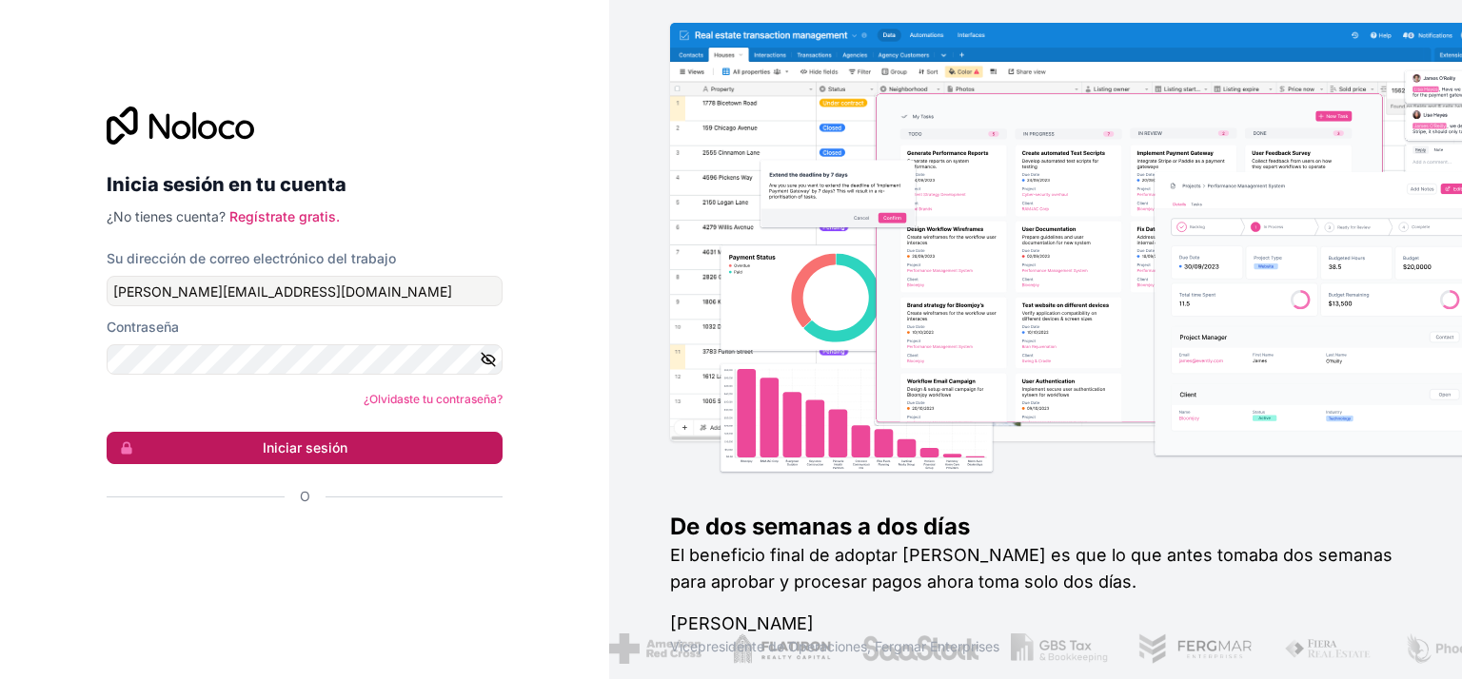
click at [308, 445] on font "Iniciar sesión" at bounding box center [305, 448] width 85 height 16
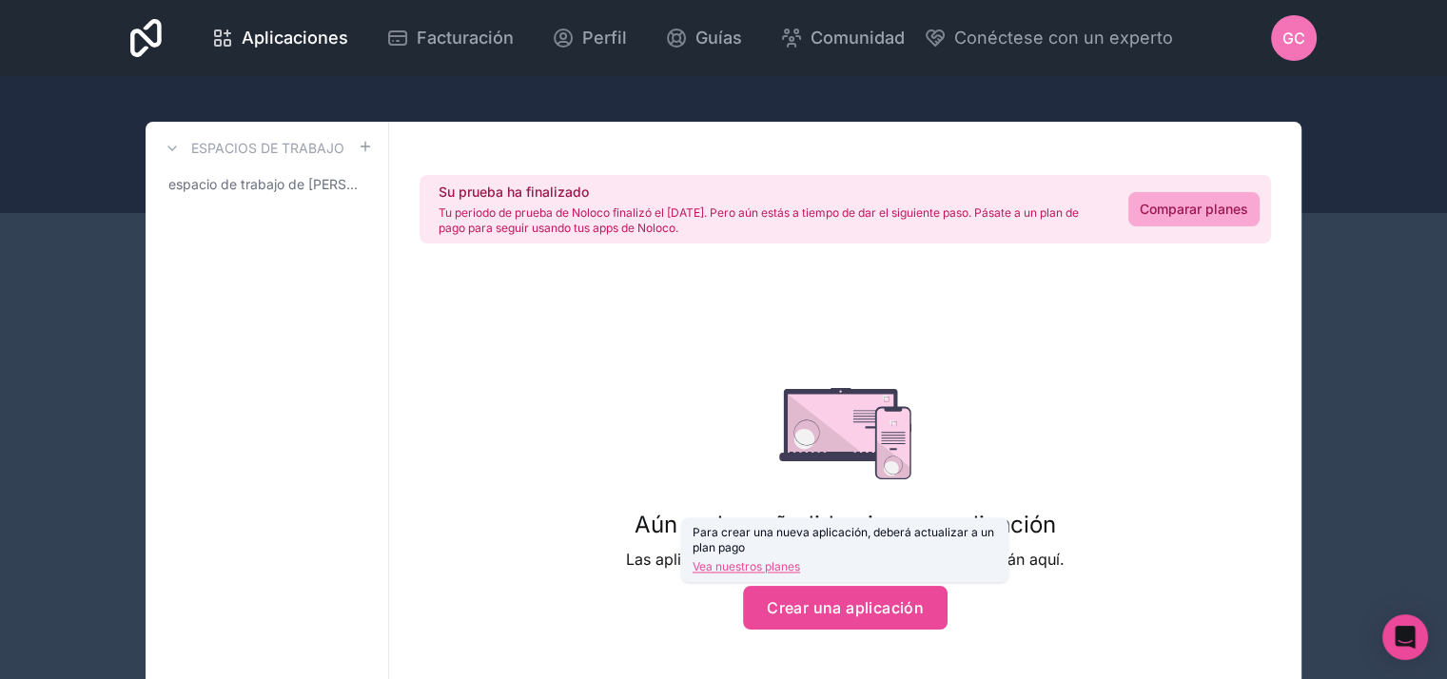
click at [766, 566] on font "Vea nuestros planes" at bounding box center [747, 566] width 108 height 14
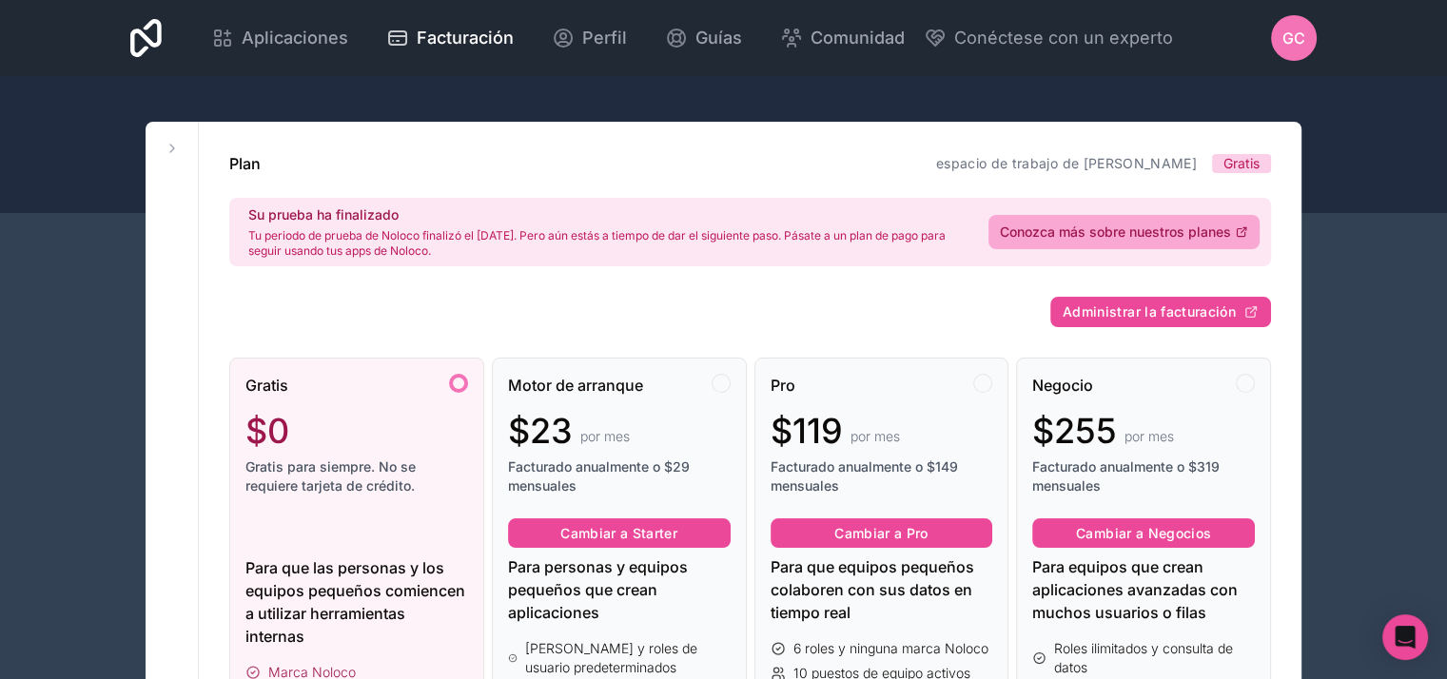
click at [469, 384] on div "Gratis $0 Gratis para siempre. No se requiere tarjeta de crédito. Para que las …" at bounding box center [356, 653] width 255 height 590
click at [723, 389] on div at bounding box center [721, 383] width 19 height 19
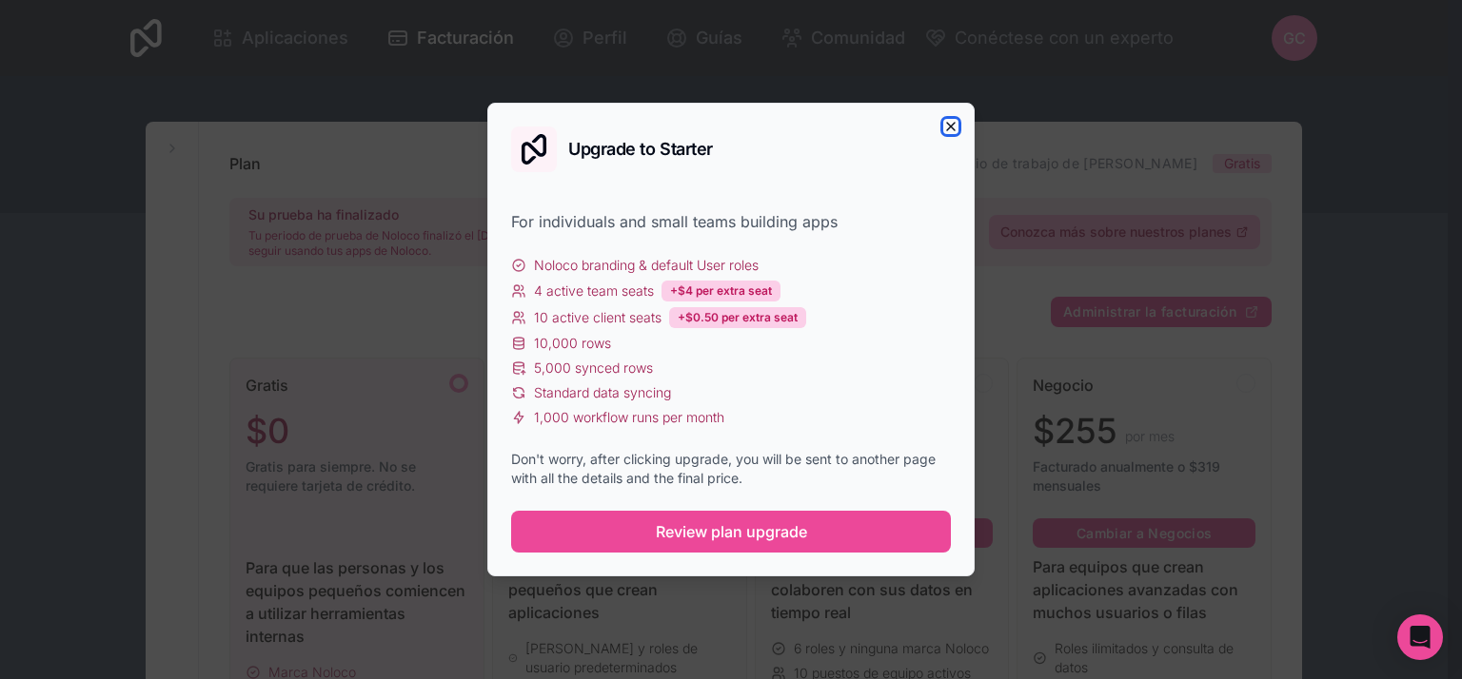
click at [952, 123] on icon "button" at bounding box center [950, 126] width 15 height 15
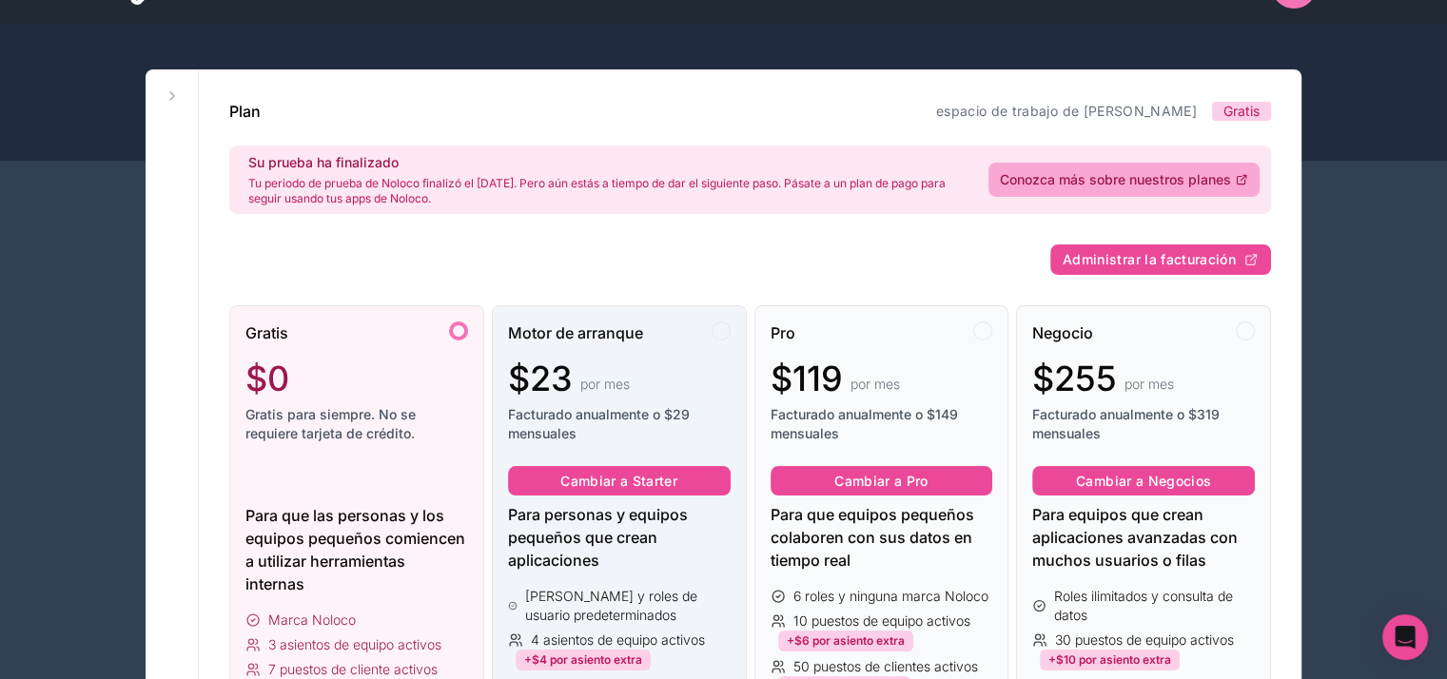
scroll to position [95, 0]
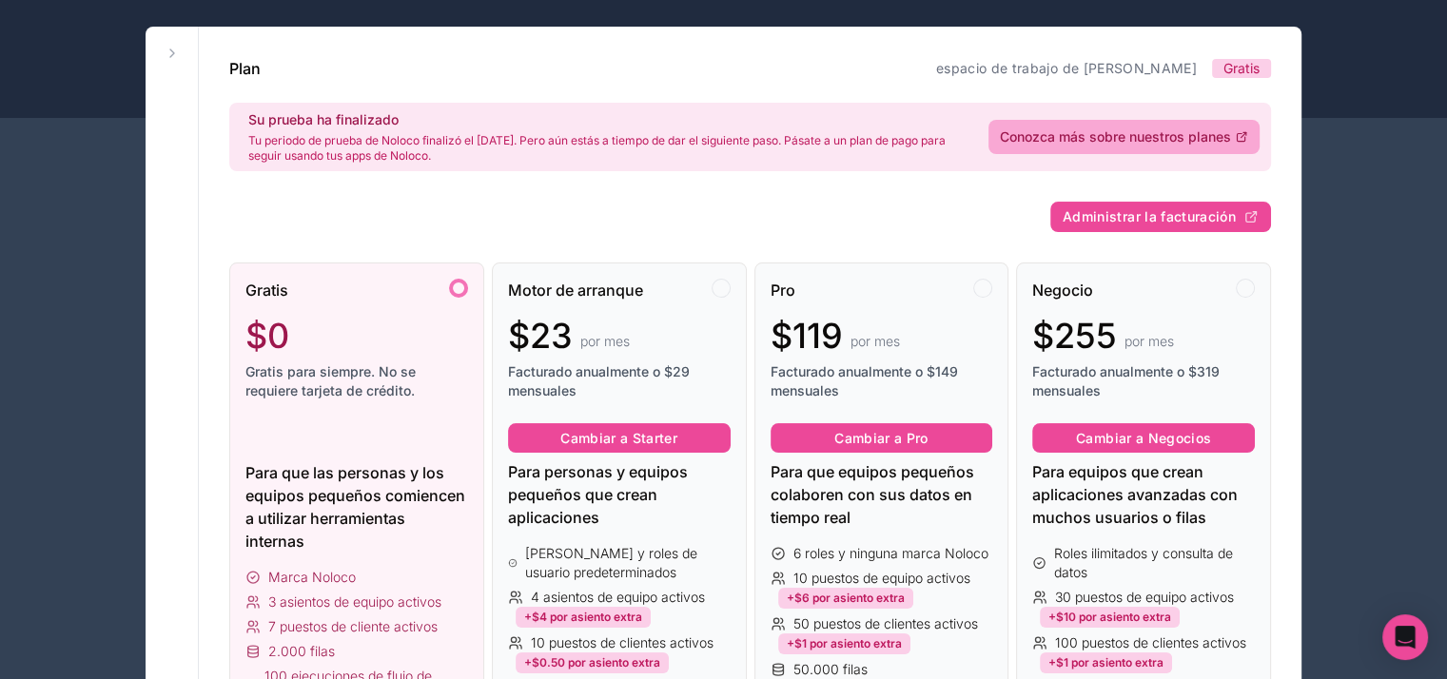
click at [459, 285] on div at bounding box center [458, 288] width 19 height 19
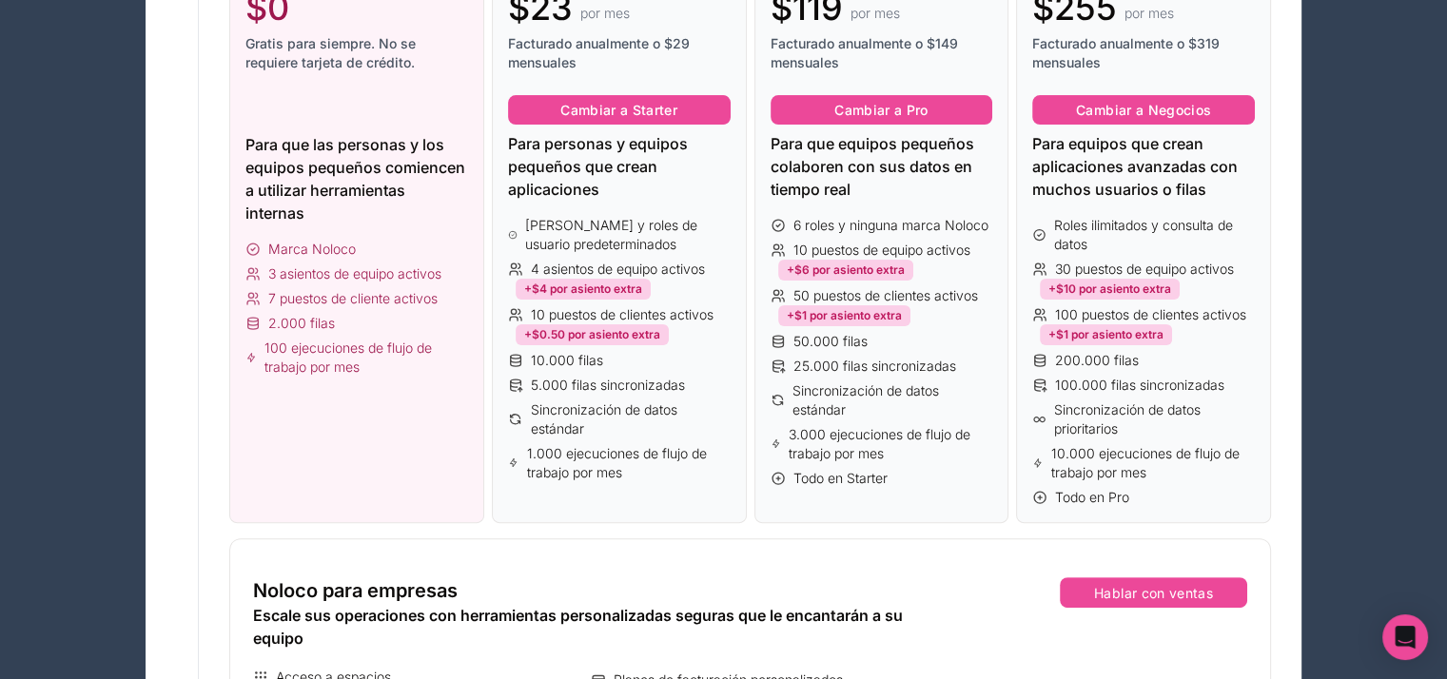
scroll to position [381, 0]
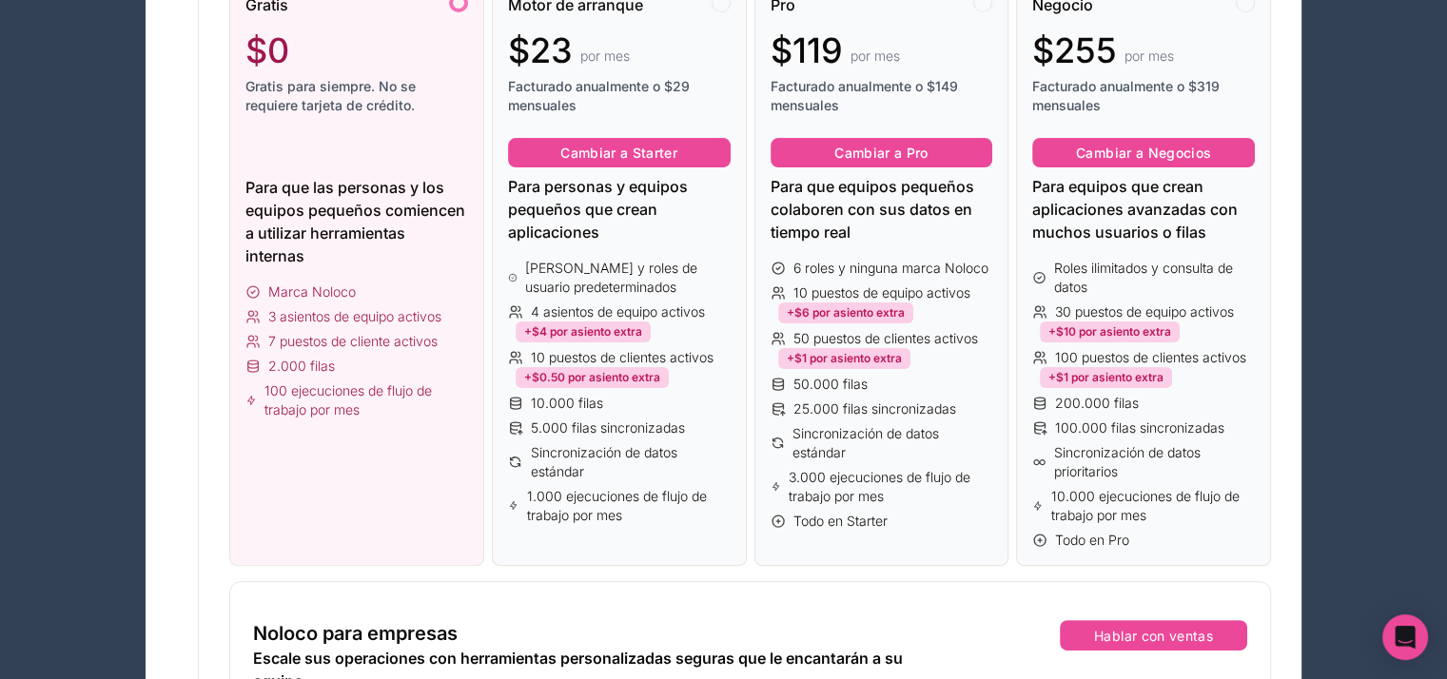
click at [344, 363] on div "2.000 filas" at bounding box center [356, 366] width 223 height 19
click at [354, 301] on div "Marca Noloco 3 asientos de equipo activos 7 puestos de cliente activos 2.000 fi…" at bounding box center [356, 351] width 223 height 137
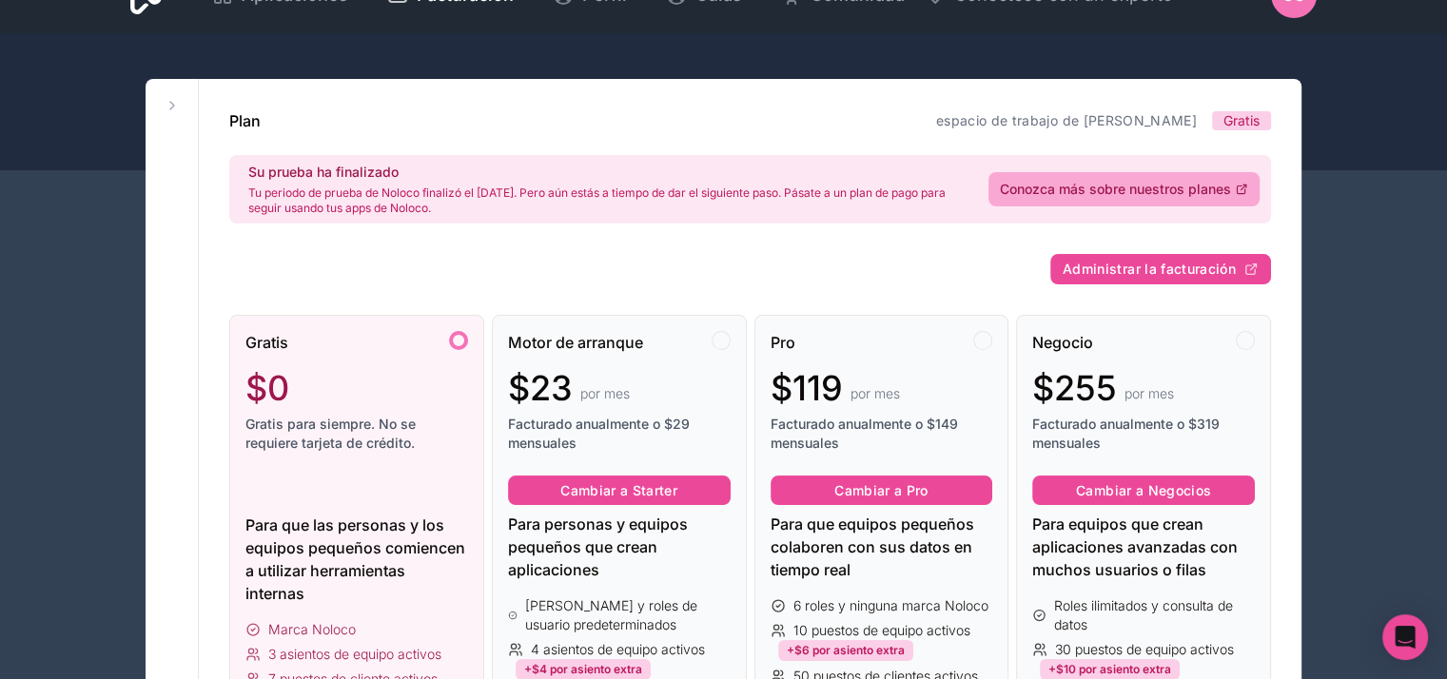
scroll to position [0, 0]
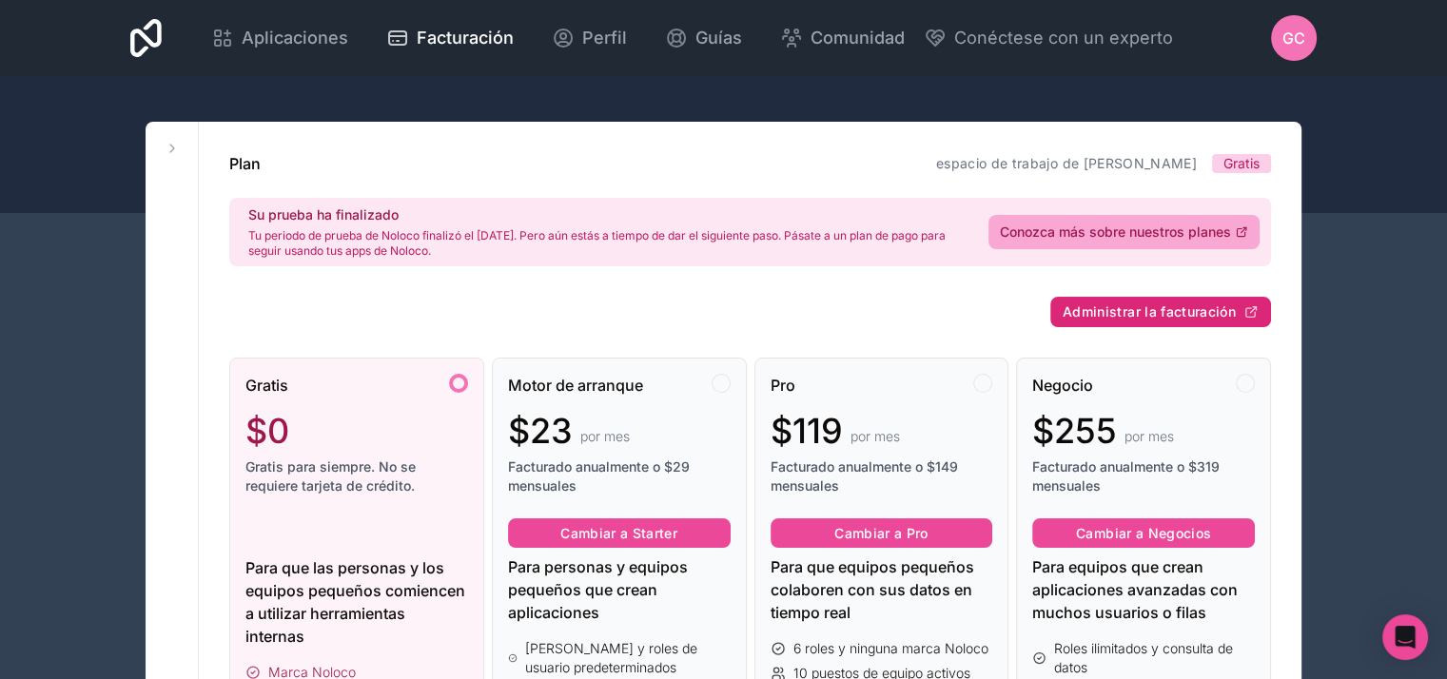
click at [1158, 313] on font "Administrar la facturación" at bounding box center [1149, 312] width 173 height 16
click at [286, 40] on font "Aplicaciones" at bounding box center [295, 38] width 107 height 20
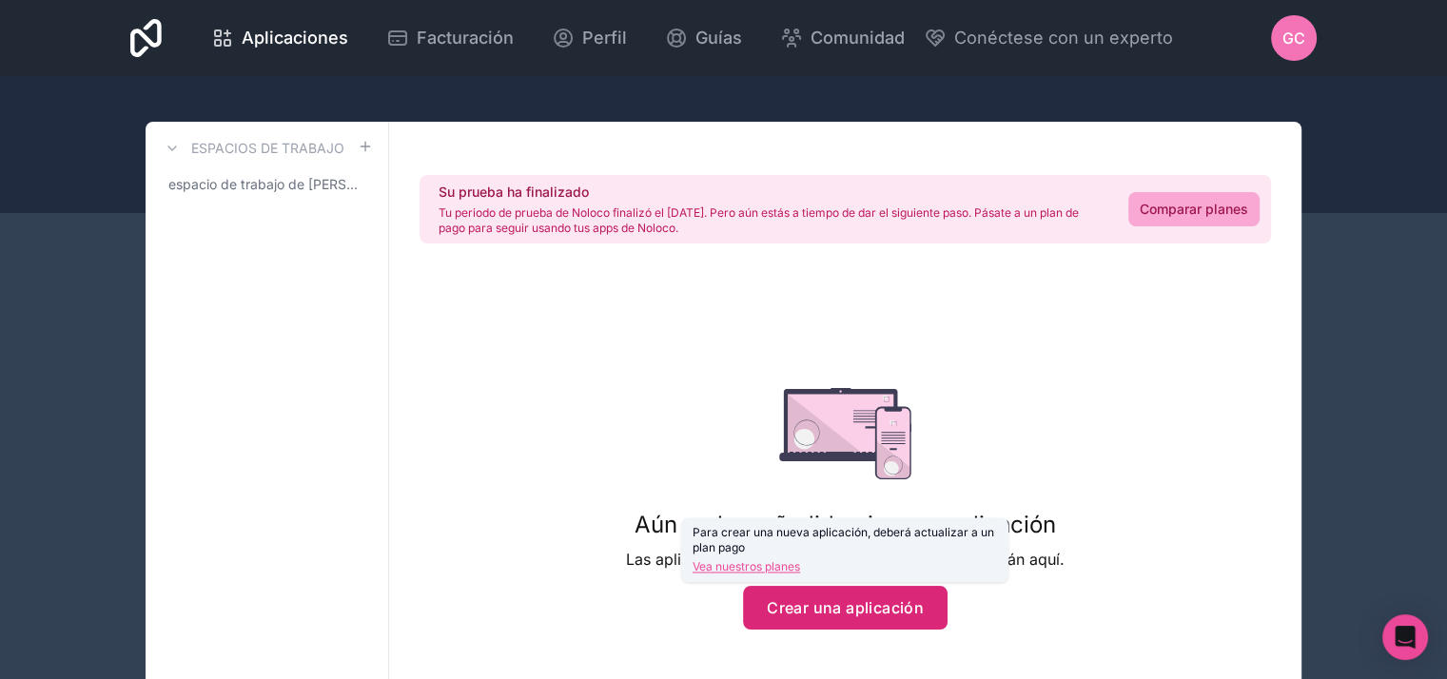
click at [891, 607] on font "Crear una aplicación" at bounding box center [845, 608] width 157 height 19
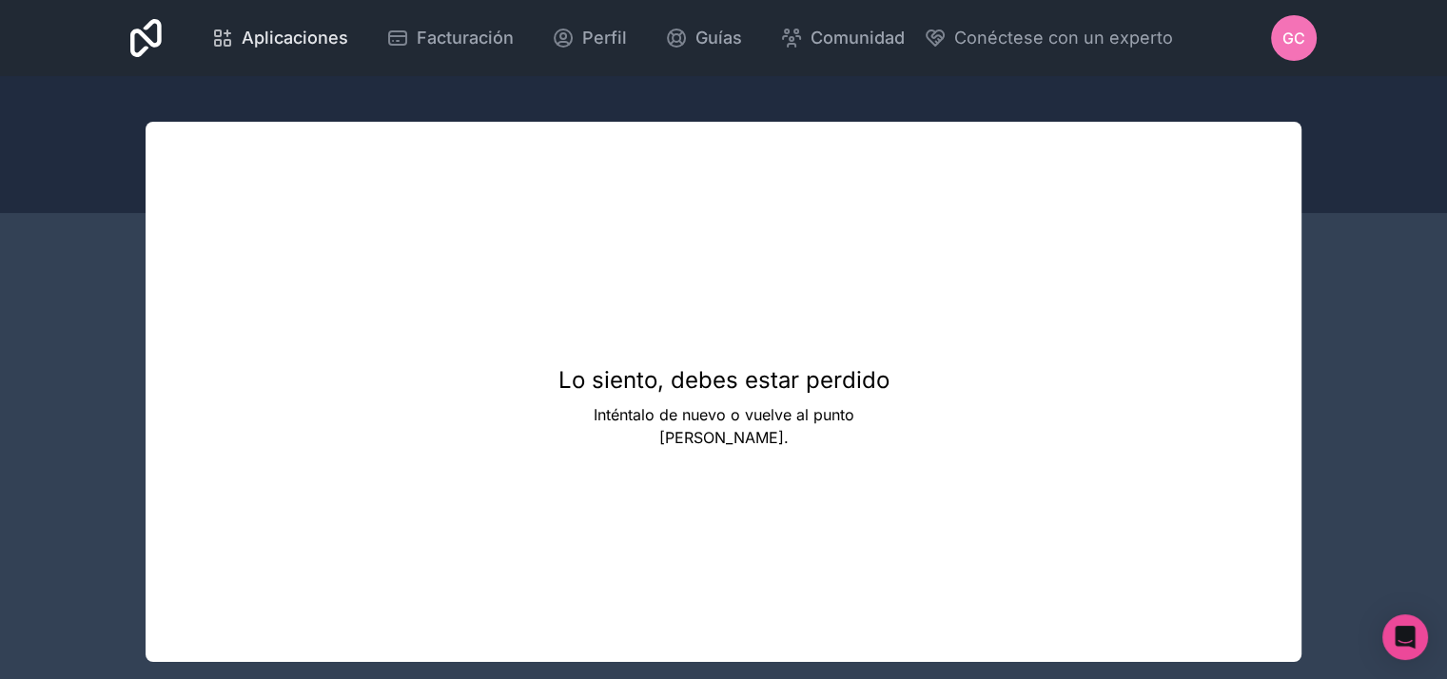
click at [304, 41] on font "Aplicaciones" at bounding box center [295, 38] width 107 height 20
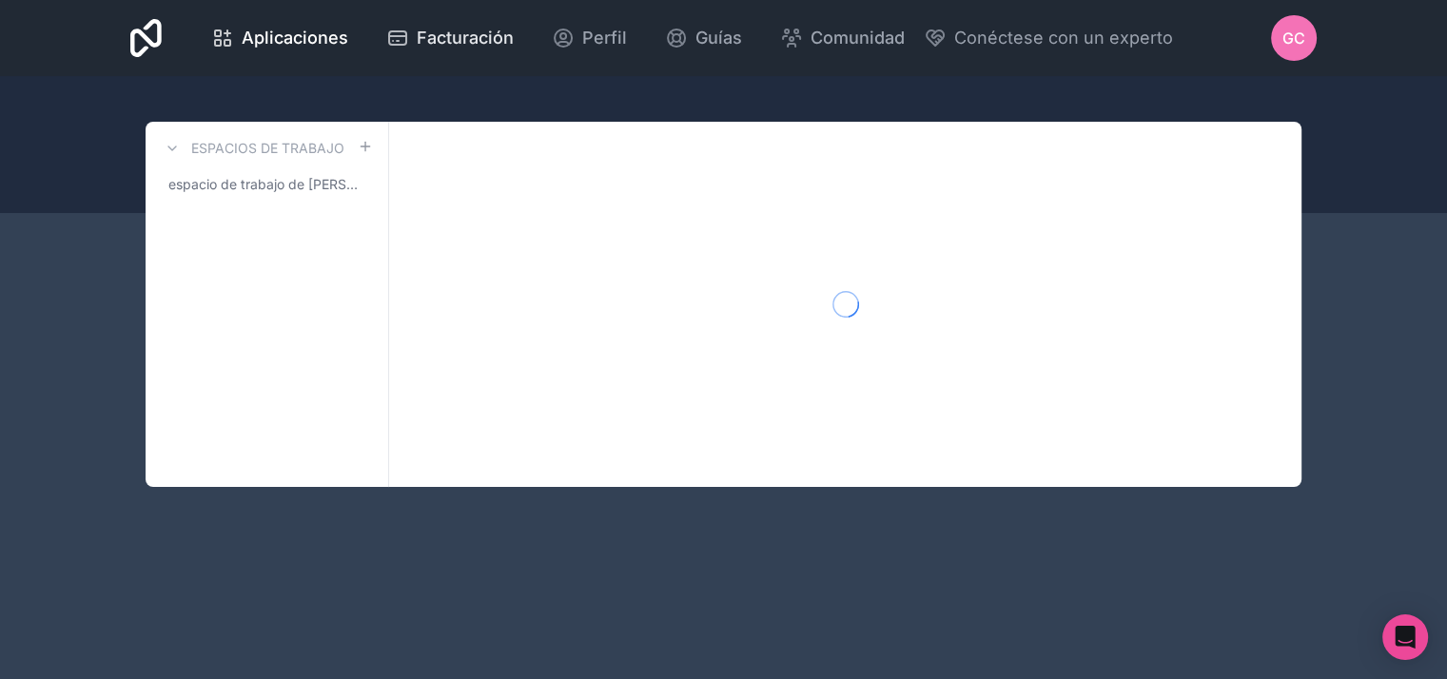
click at [438, 36] on font "Facturación" at bounding box center [465, 38] width 97 height 20
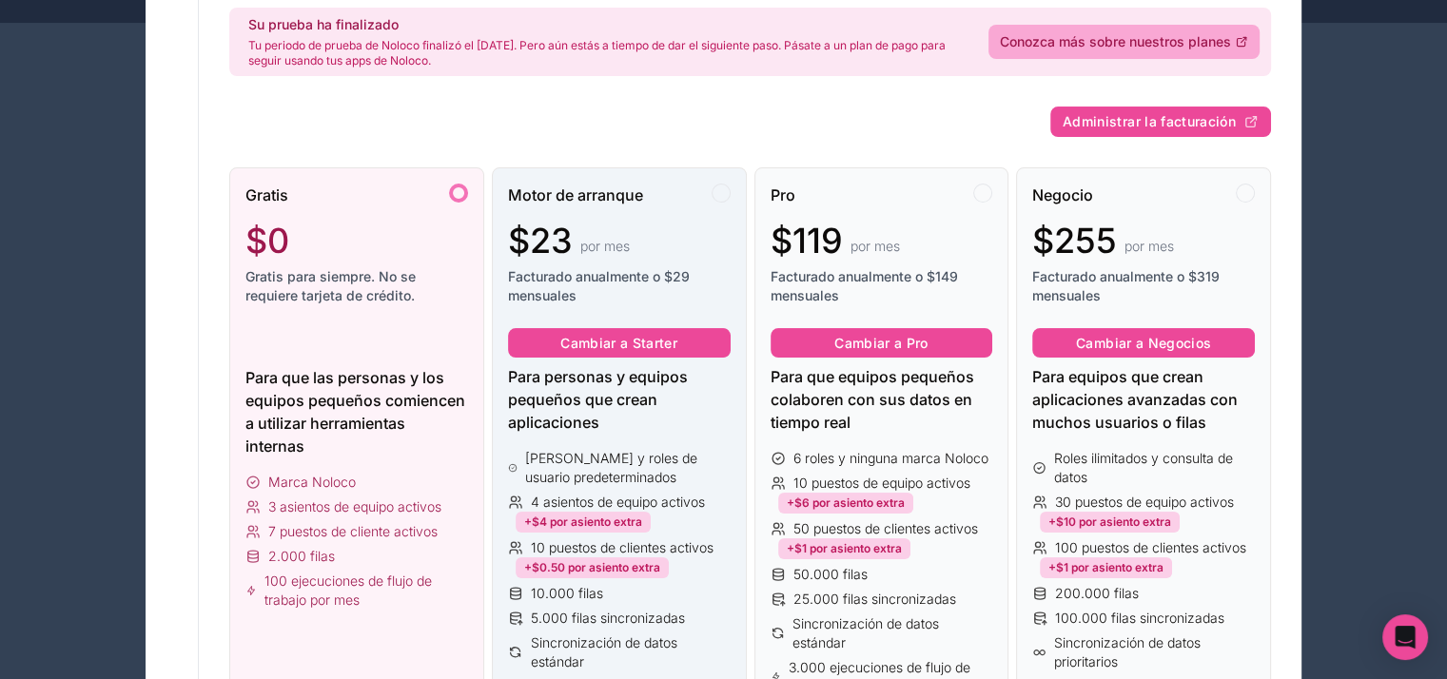
scroll to position [95, 0]
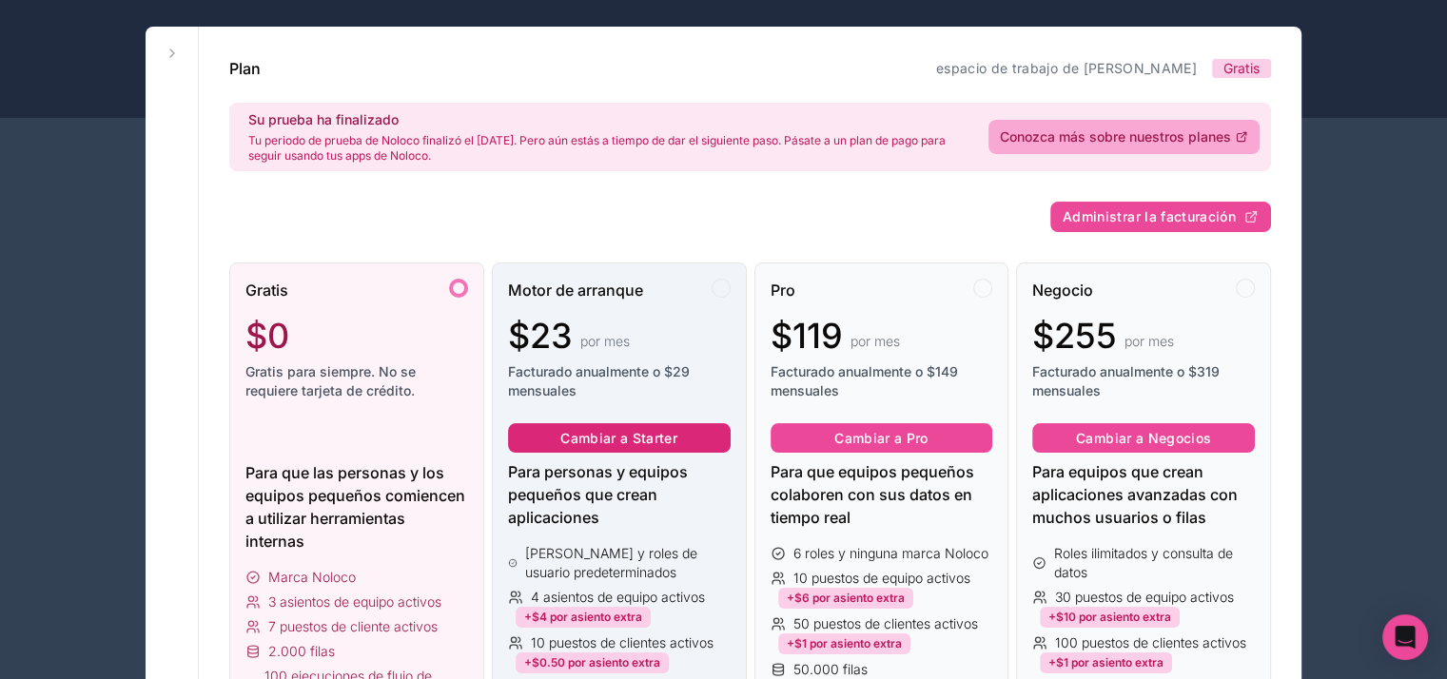
click at [600, 434] on font "Cambiar a Starter" at bounding box center [618, 438] width 117 height 16
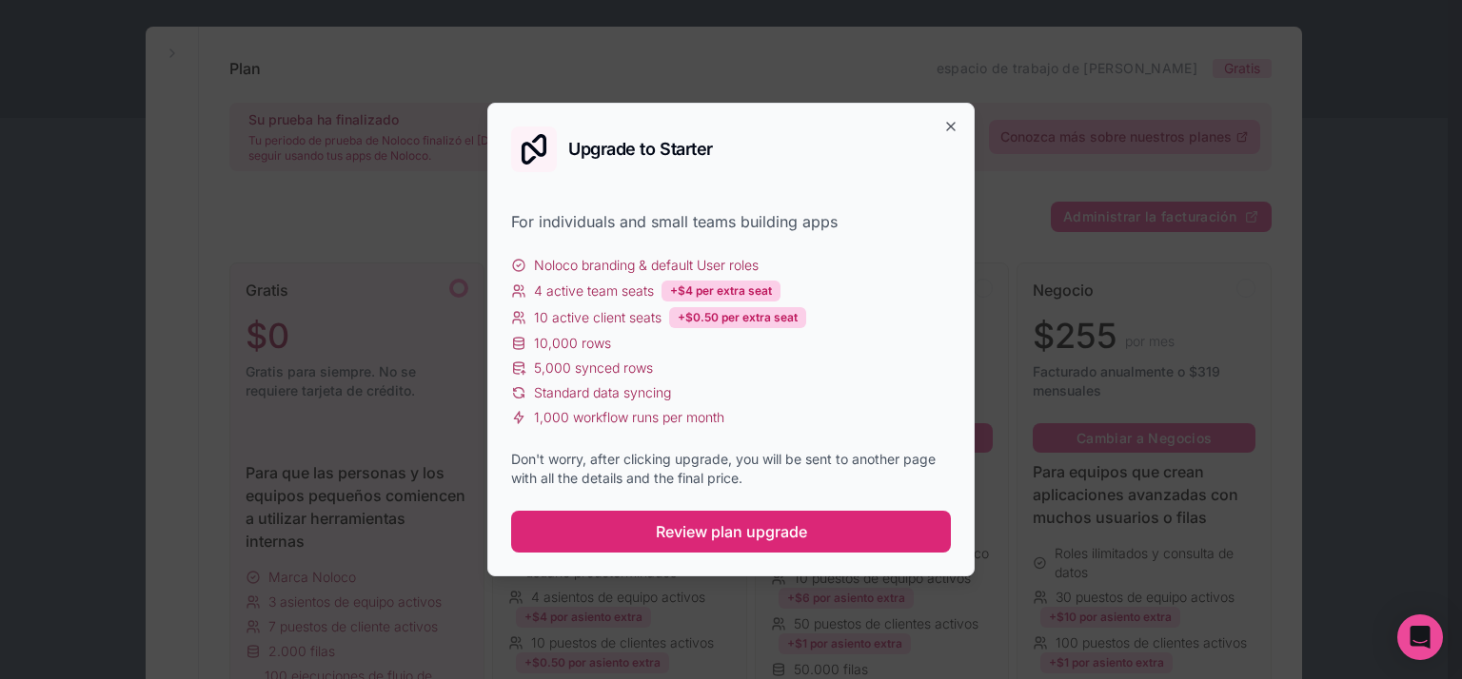
click at [690, 541] on span "Review plan upgrade" at bounding box center [731, 531] width 151 height 23
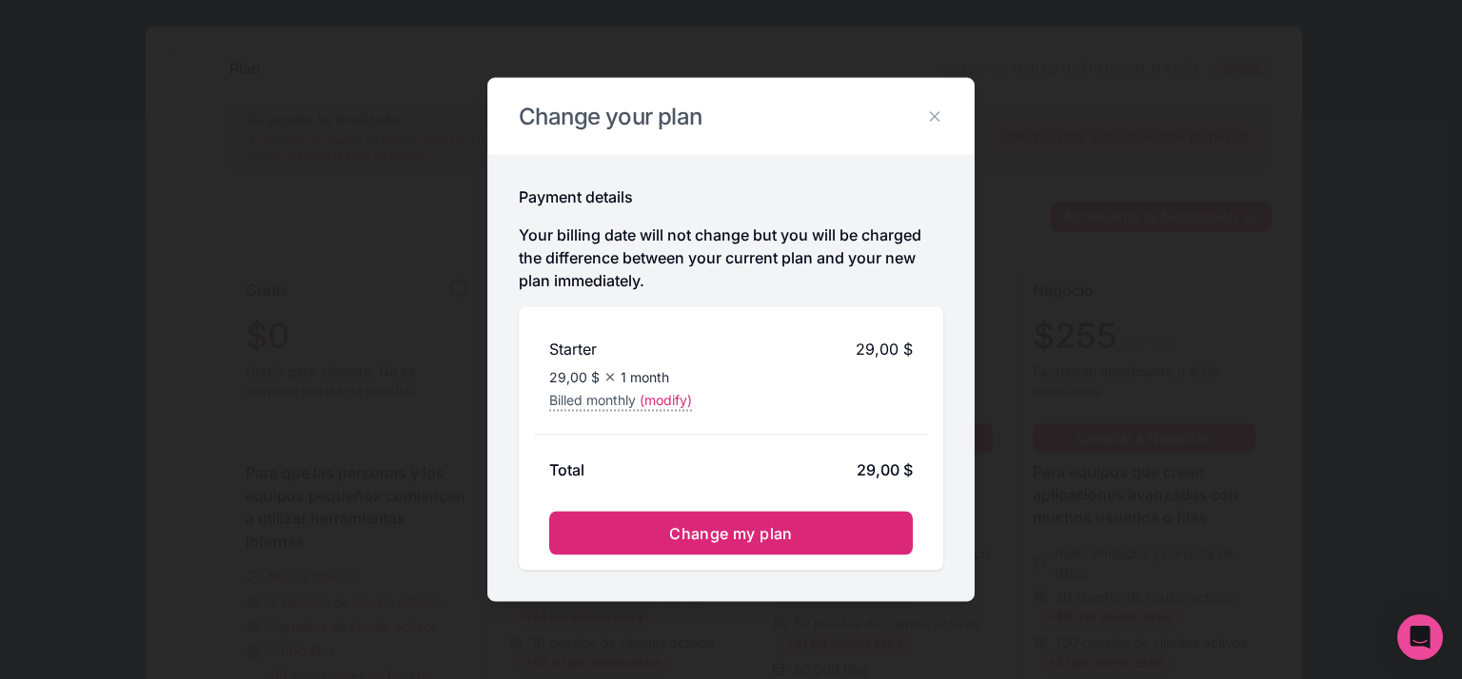
click at [723, 534] on span "Change my plan" at bounding box center [731, 533] width 124 height 19
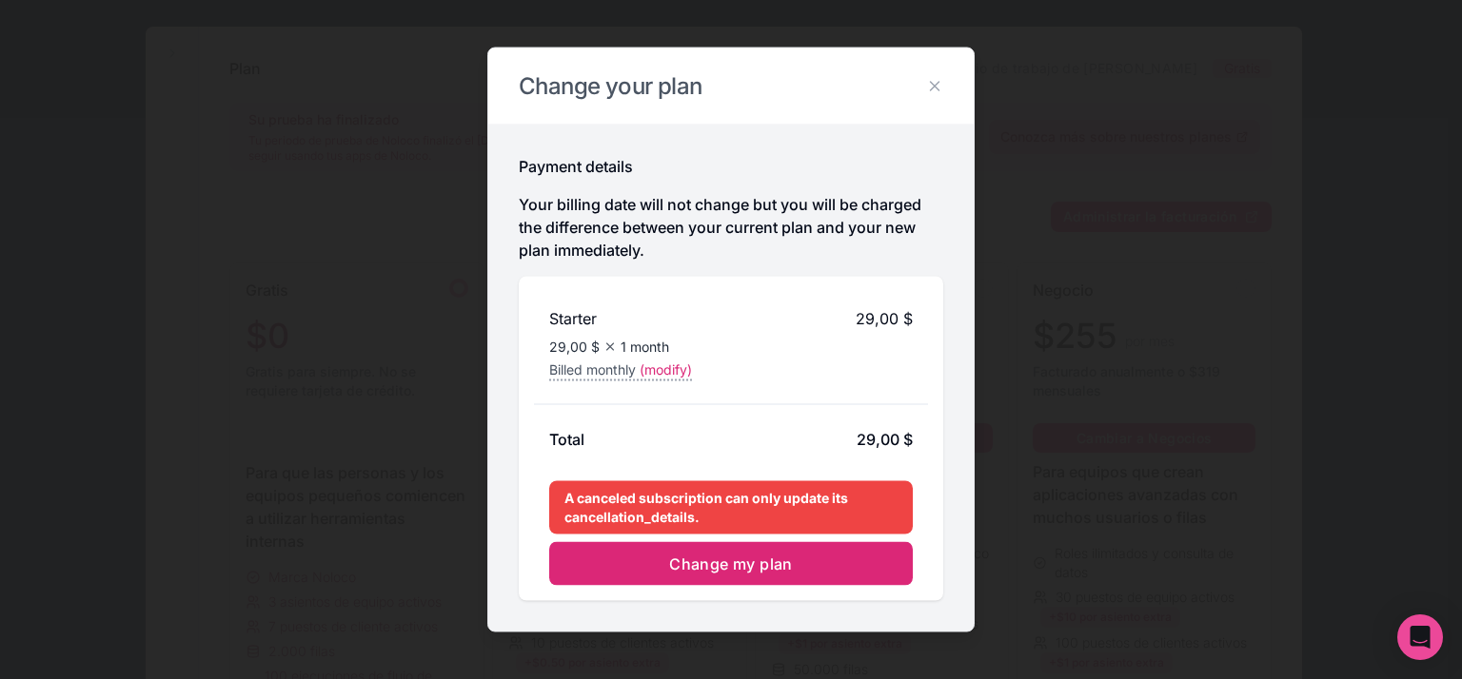
click at [702, 570] on span "Change my plan" at bounding box center [731, 564] width 124 height 19
click at [932, 87] on icon at bounding box center [934, 86] width 17 height 17
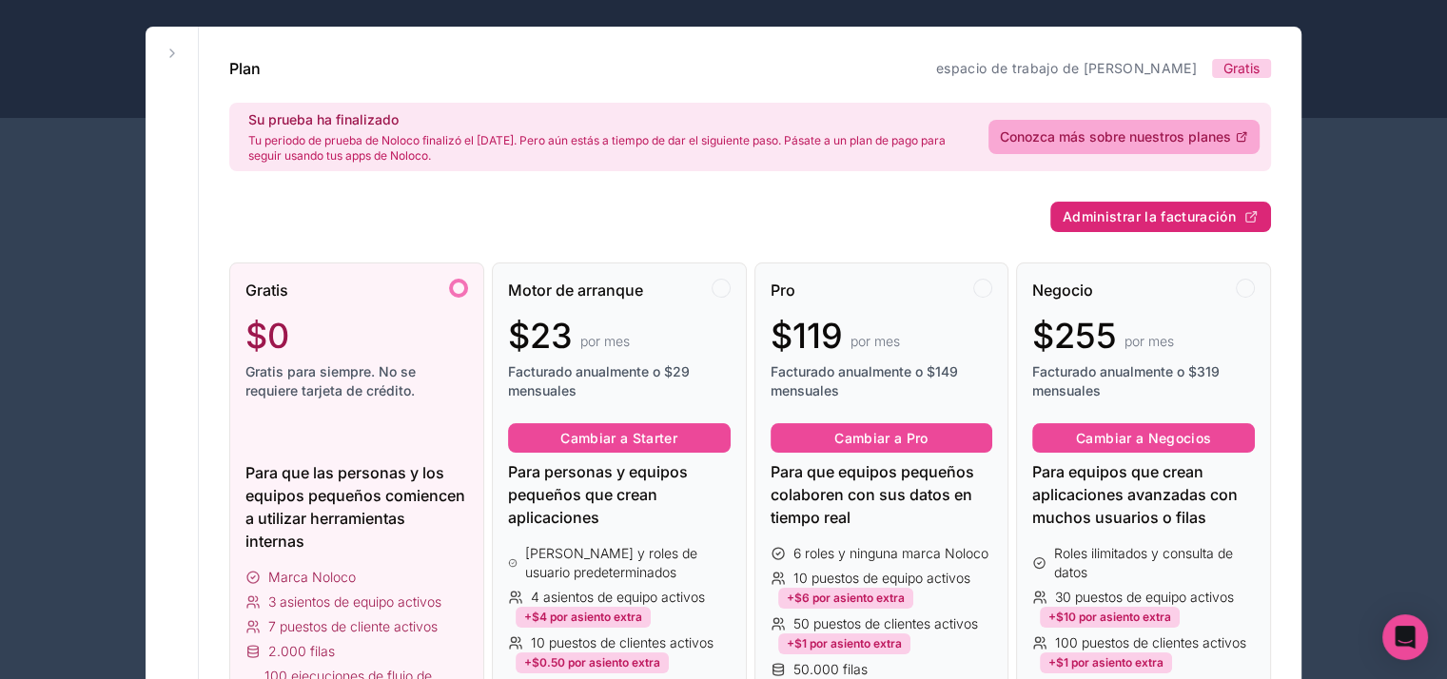
click at [1112, 212] on font "Administrar la facturación" at bounding box center [1149, 216] width 173 height 16
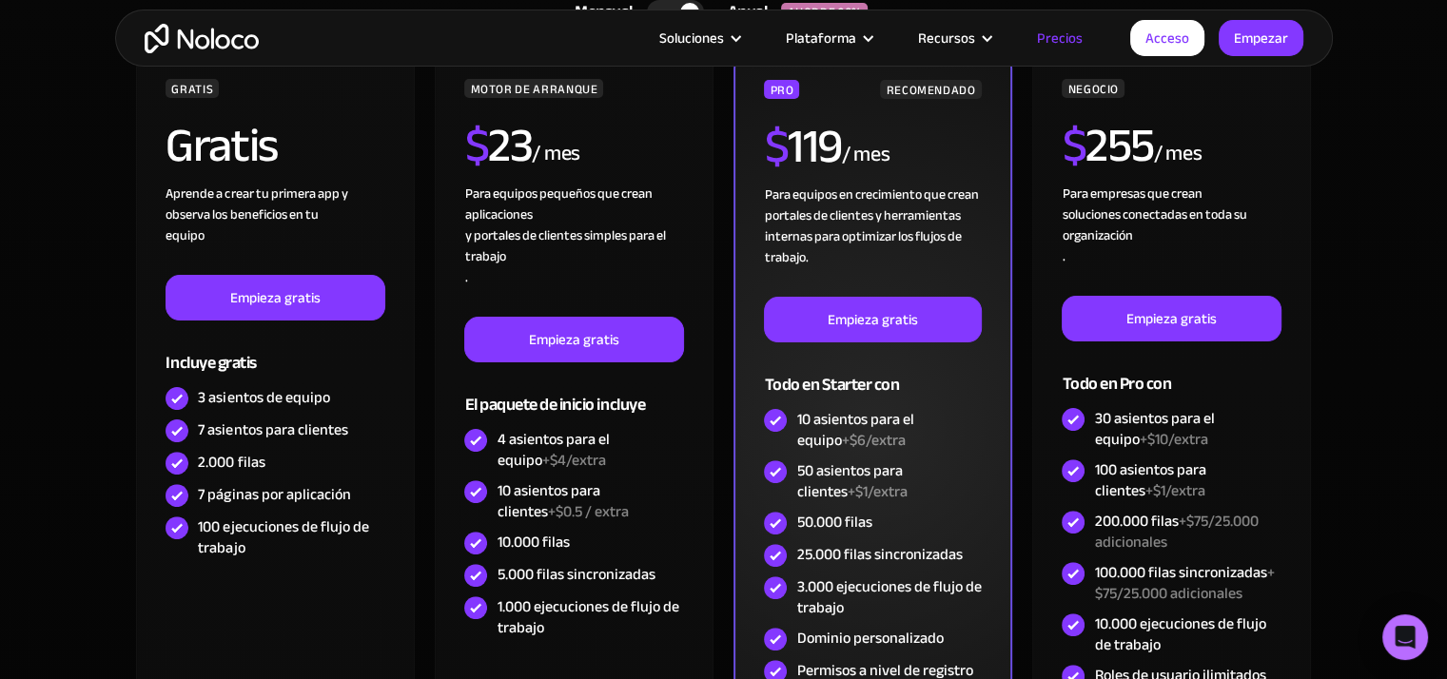
scroll to position [476, 0]
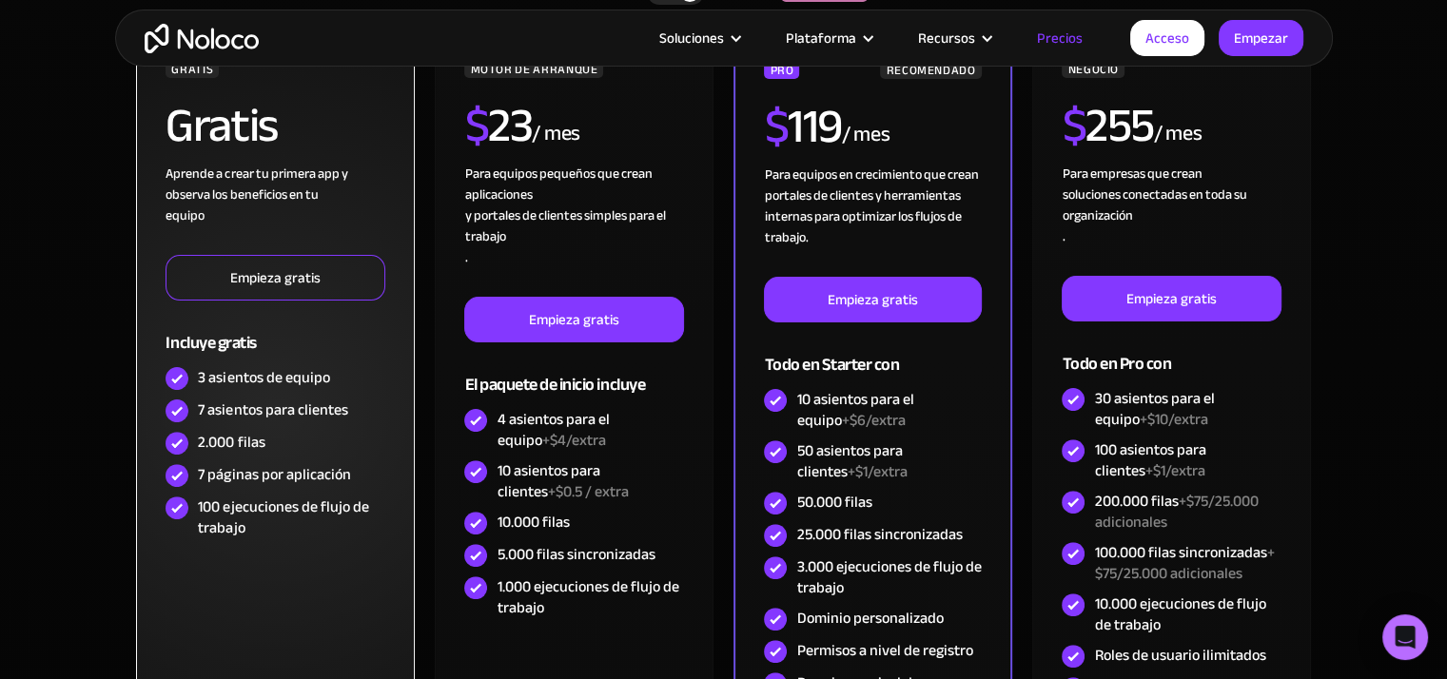
click at [301, 283] on font "Empieza gratis" at bounding box center [275, 278] width 90 height 27
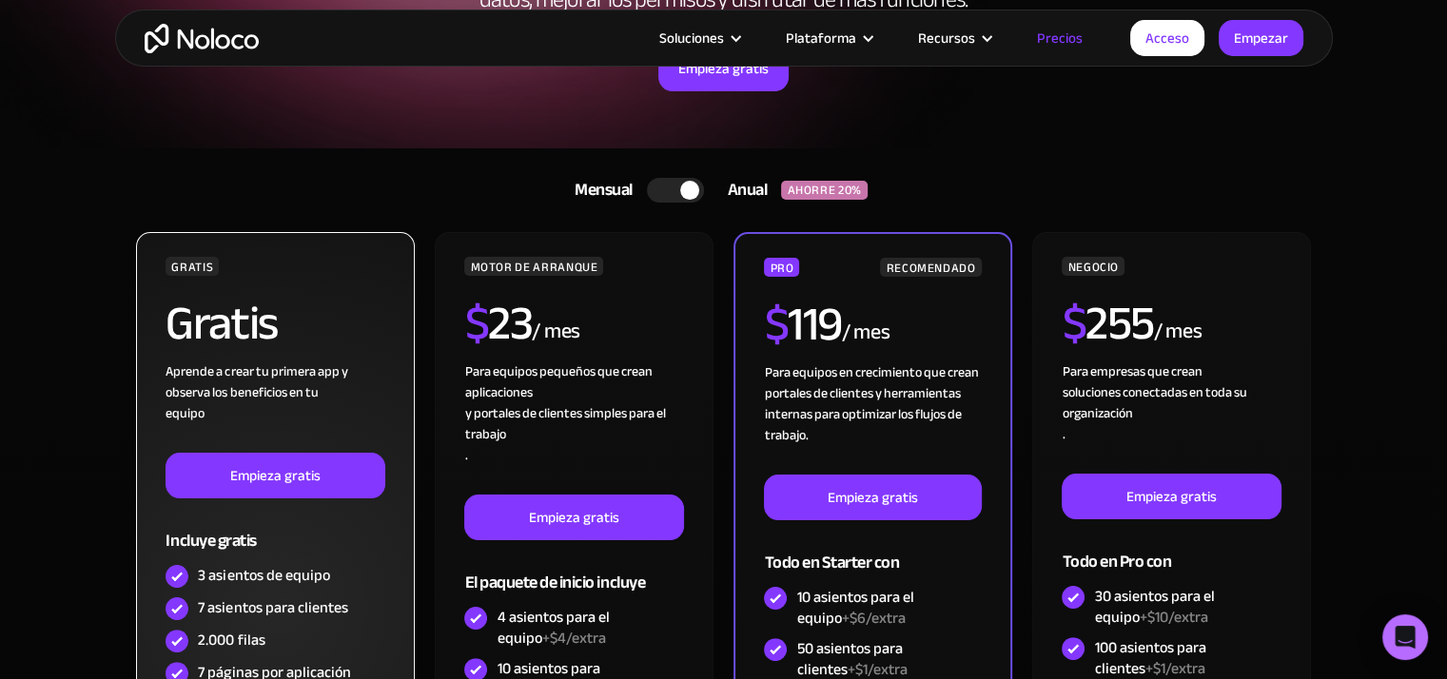
scroll to position [381, 0]
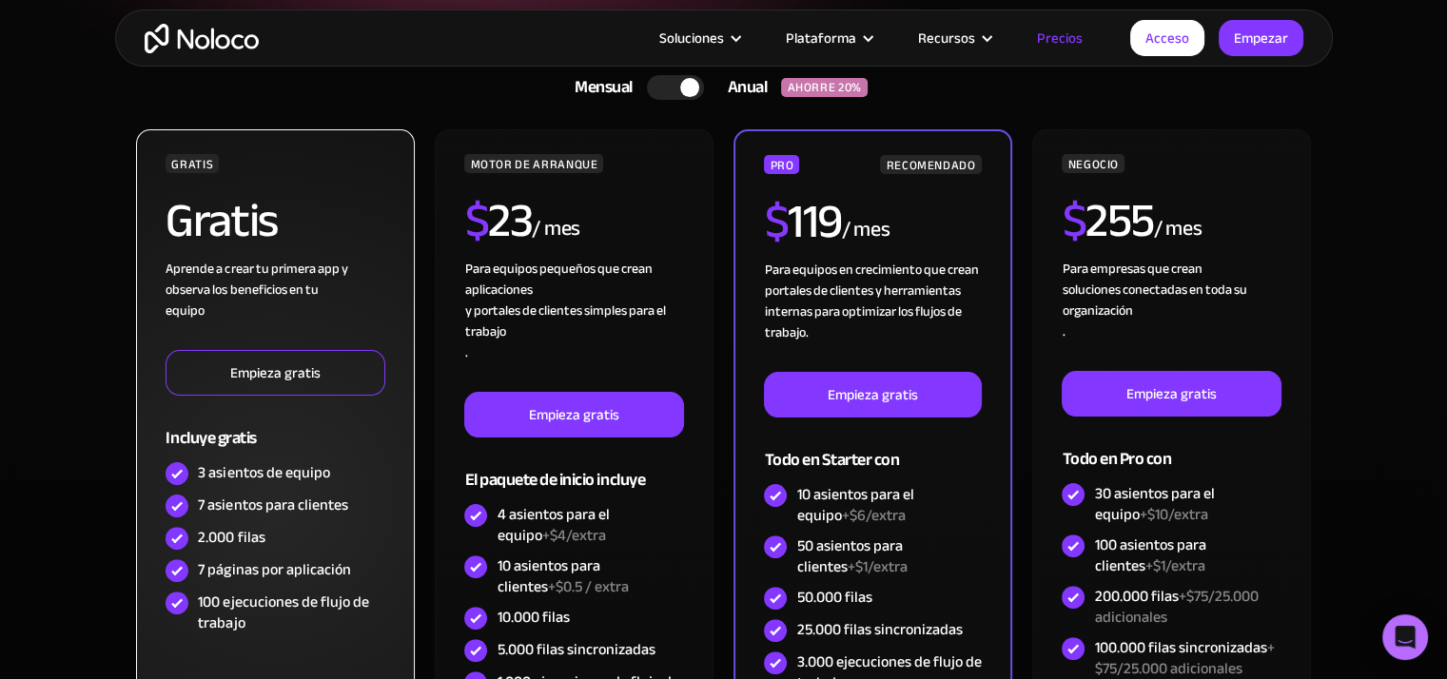
click at [272, 371] on font "Empieza gratis" at bounding box center [275, 373] width 90 height 27
